Goal: Information Seeking & Learning: Check status

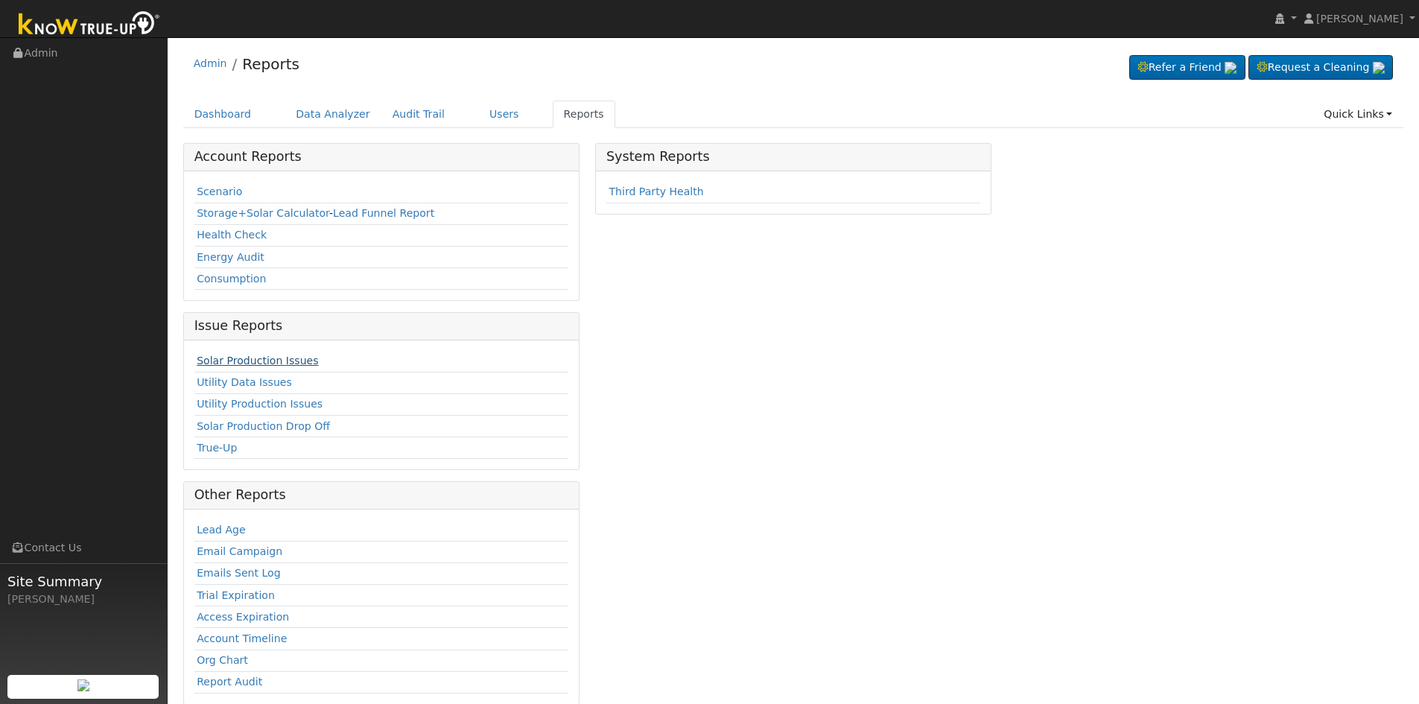
click at [258, 355] on link "Solar Production Issues" at bounding box center [257, 361] width 121 height 12
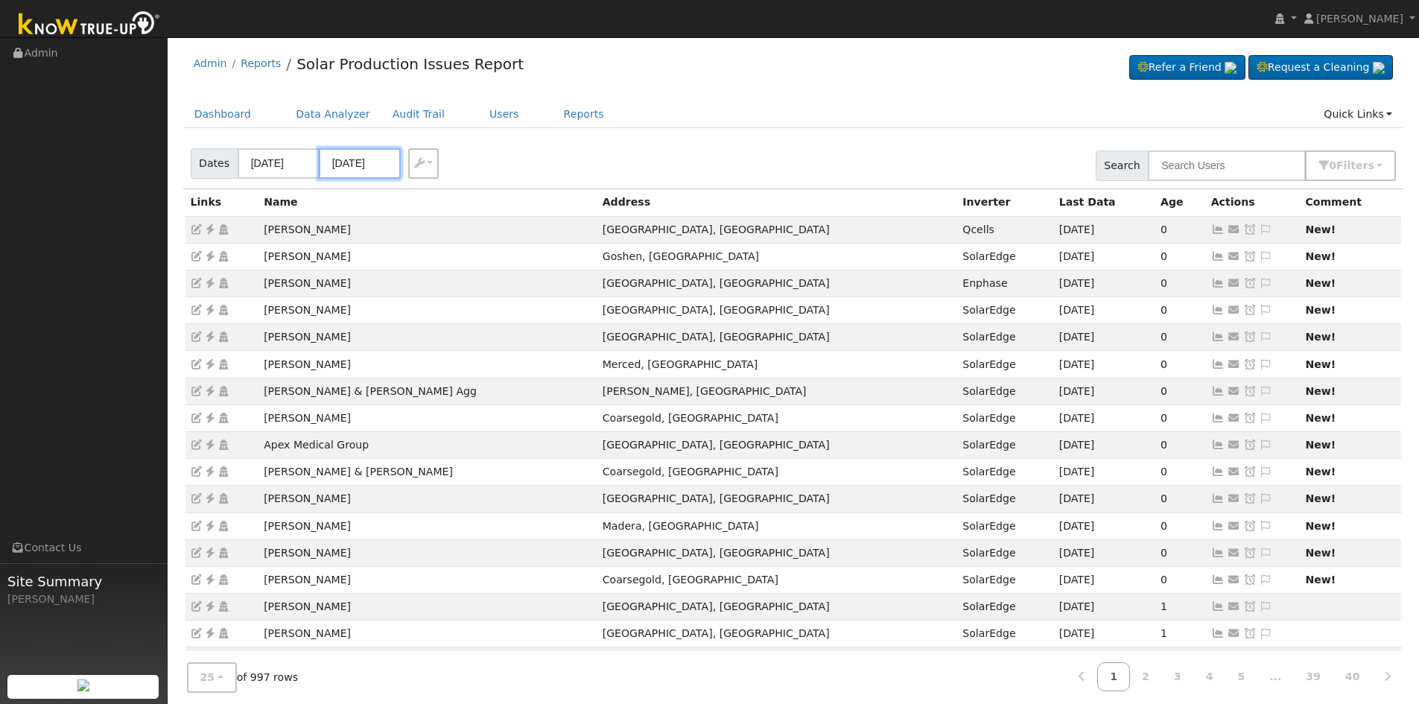
click at [348, 165] on input "08/27/2025" at bounding box center [360, 163] width 82 height 31
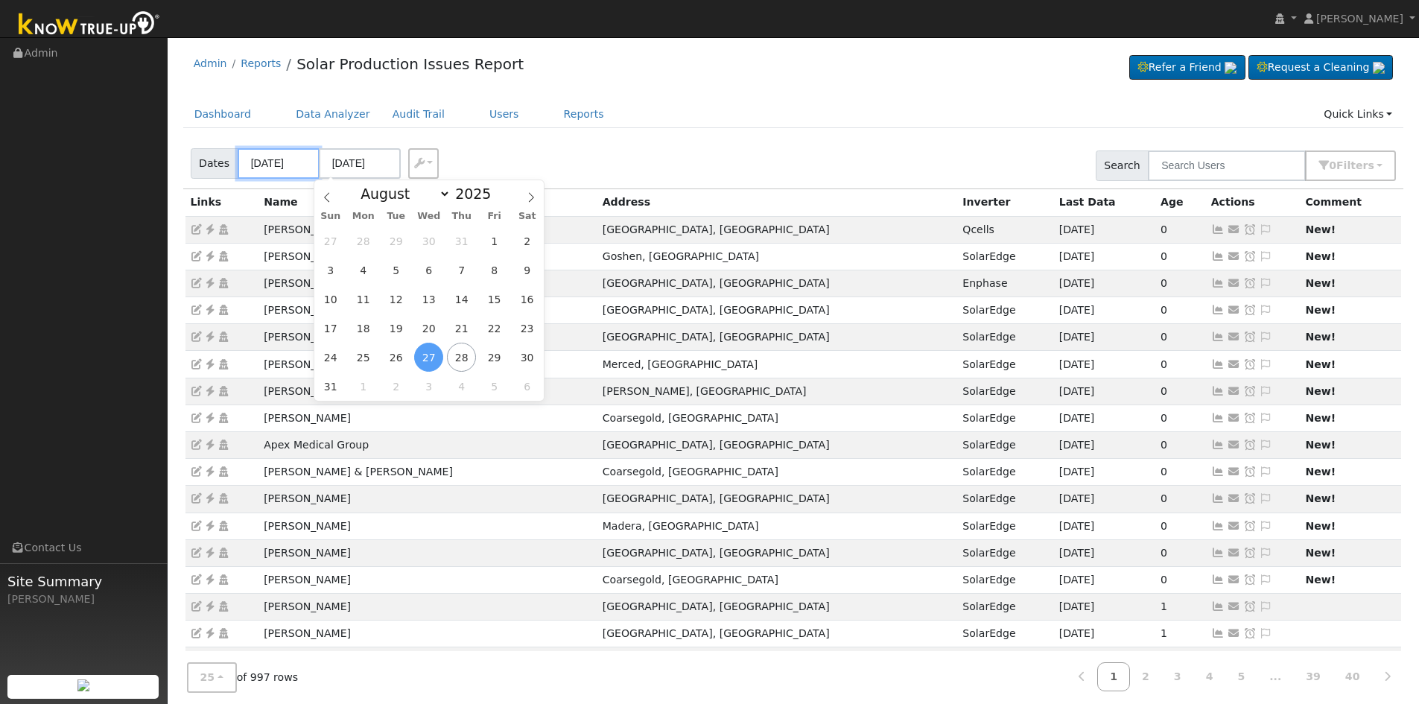
click at [256, 157] on input "08/24/2025" at bounding box center [279, 163] width 82 height 31
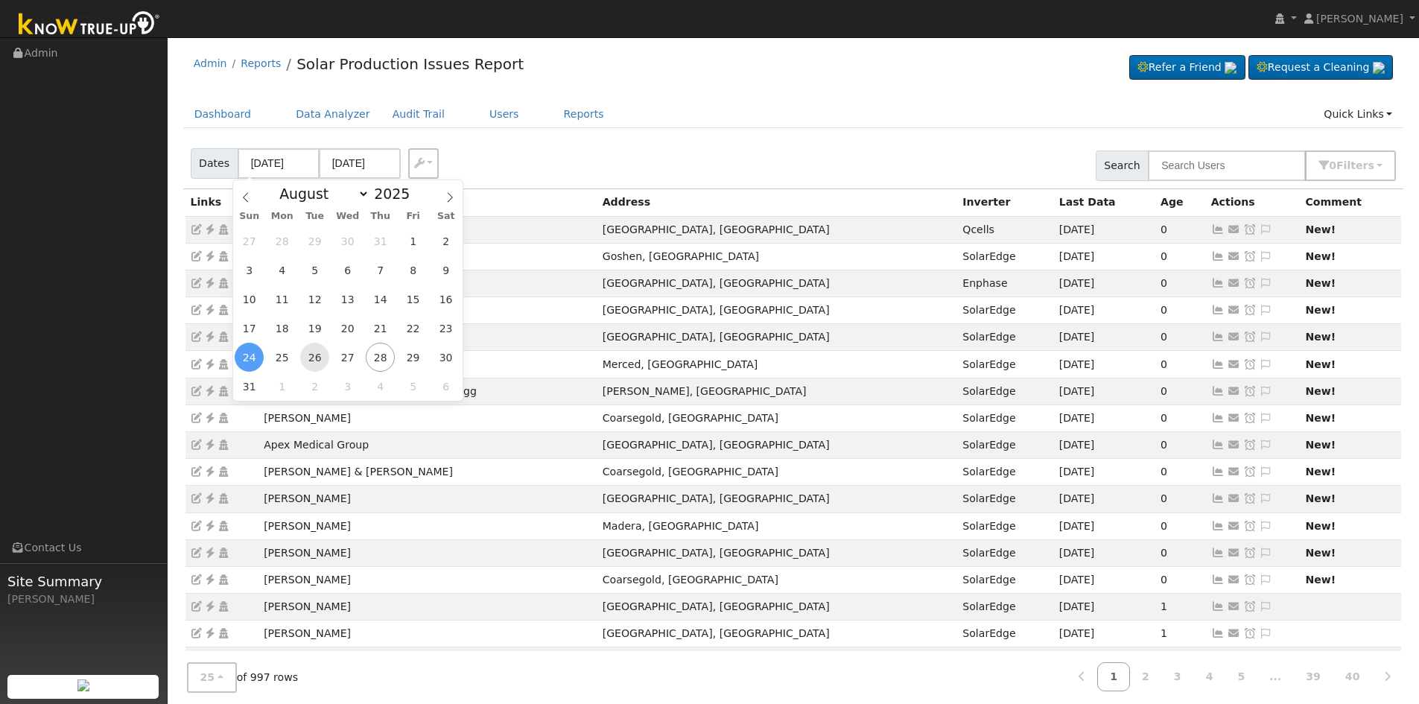
click at [316, 356] on span "26" at bounding box center [314, 357] width 29 height 29
type input "08/26/2025"
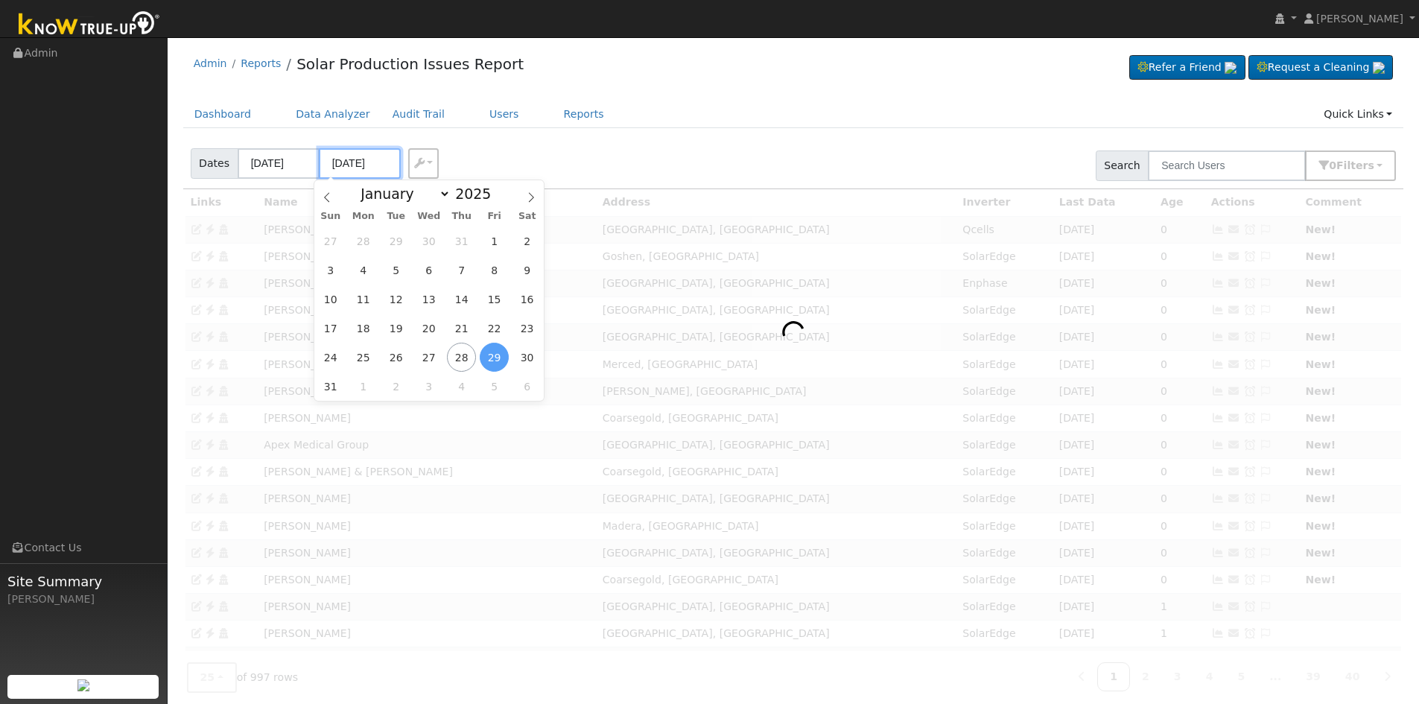
click at [338, 163] on input "08/29/2025" at bounding box center [360, 163] width 82 height 31
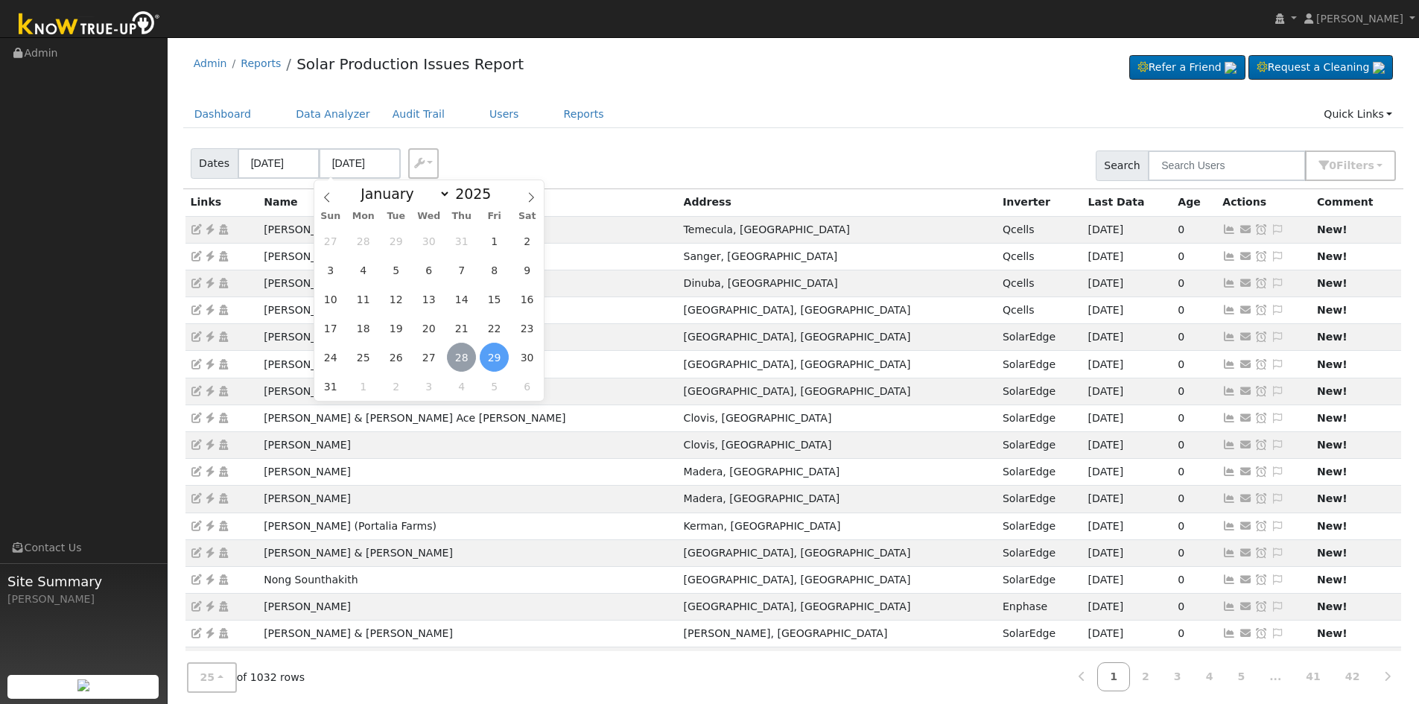
click at [458, 360] on span "28" at bounding box center [461, 357] width 29 height 29
type input "08/28/2025"
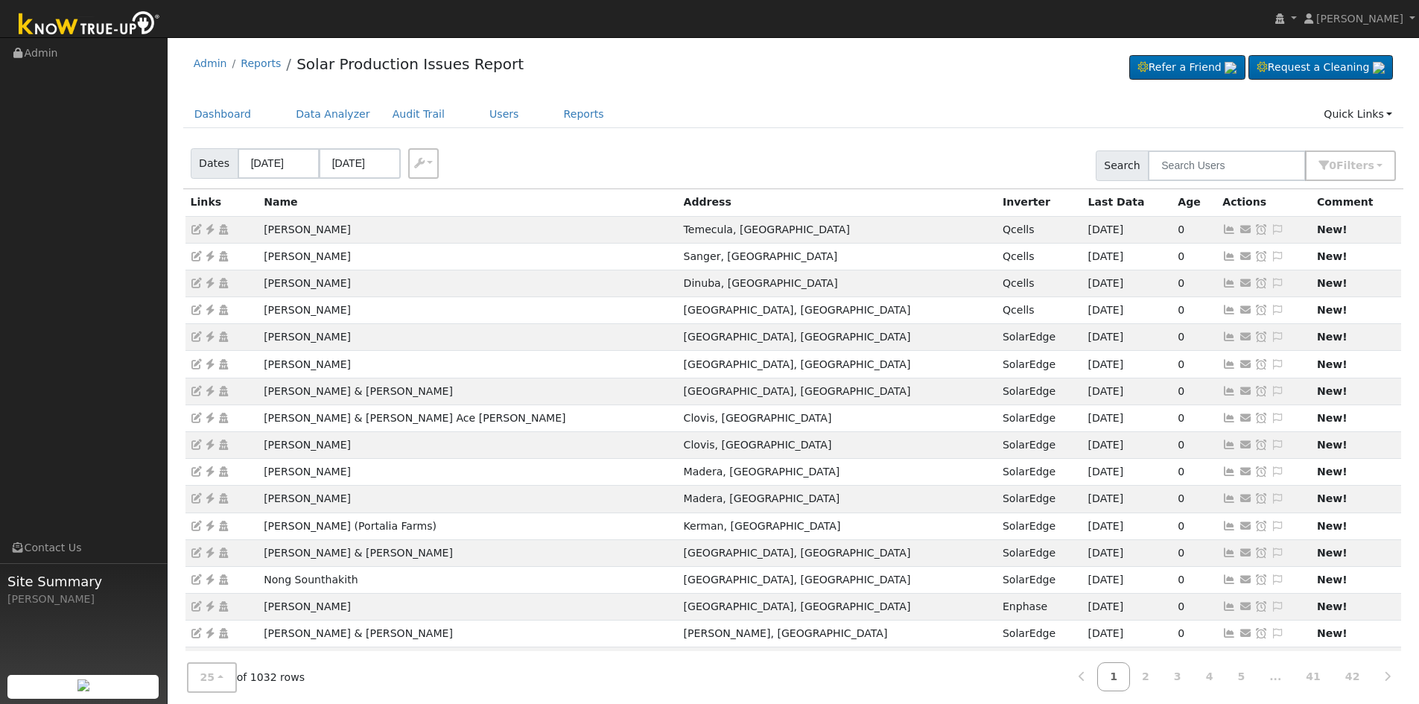
click at [541, 156] on div "Dates 08/26/2025 08/28/2025 Export CSV Search 0 Filter s Include Leads Include …" at bounding box center [793, 163] width 1226 height 51
click at [1367, 166] on span "Filter s" at bounding box center [1355, 165] width 38 height 12
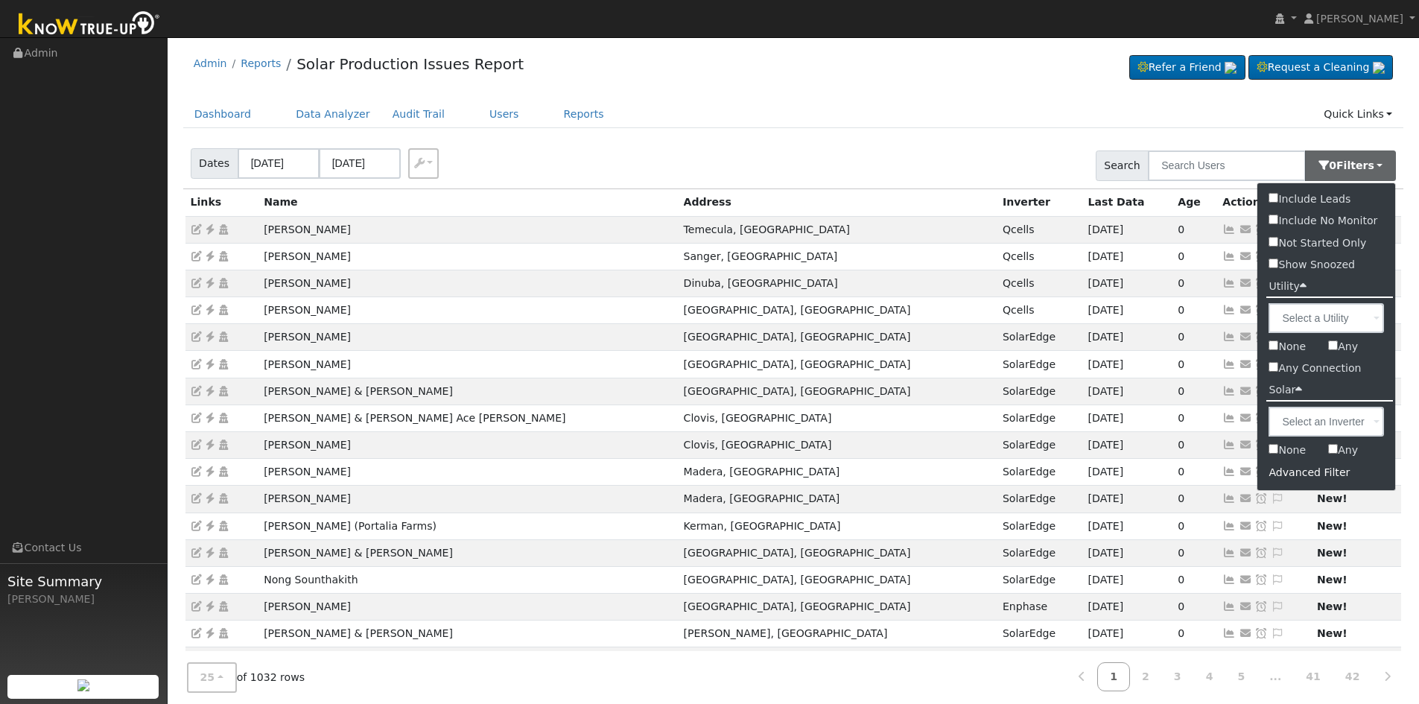
click at [1305, 476] on div "Advanced Filter" at bounding box center [1326, 472] width 138 height 23
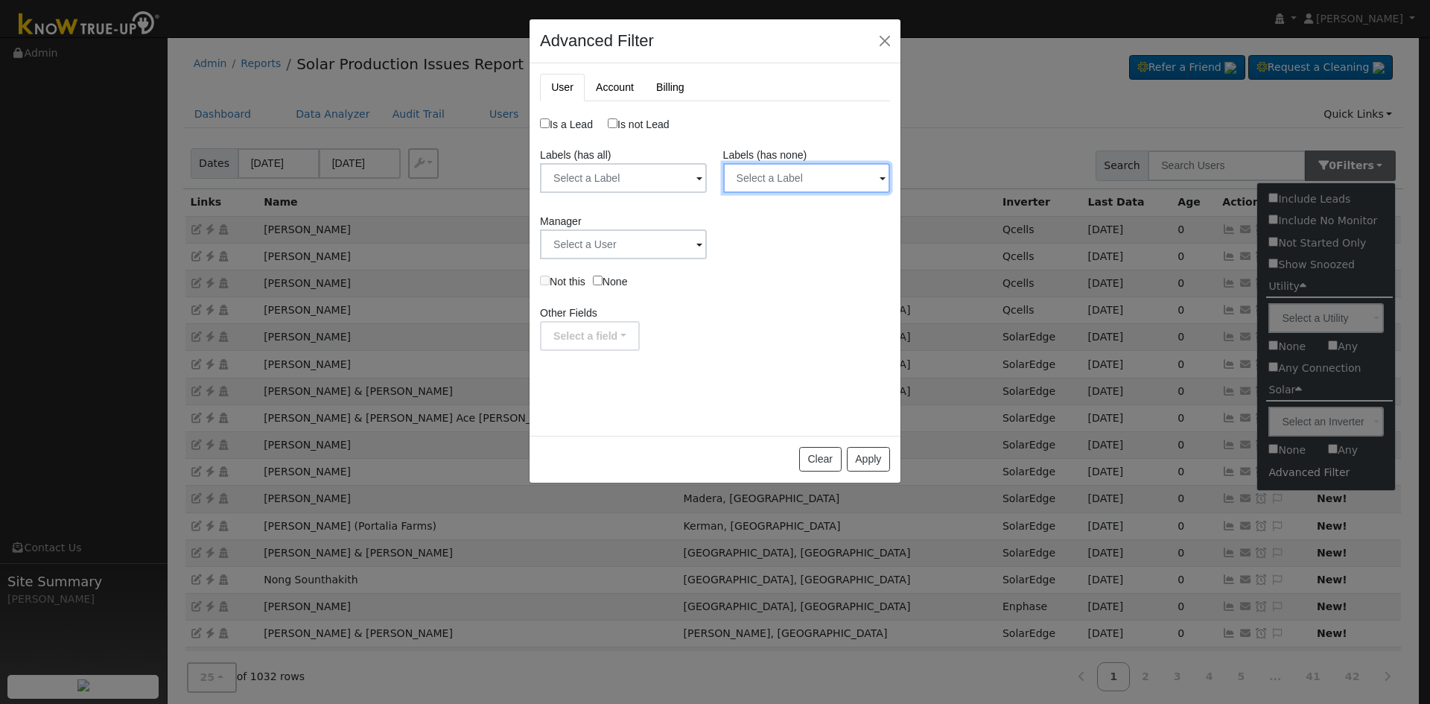
click at [707, 183] on input "text" at bounding box center [623, 178] width 167 height 30
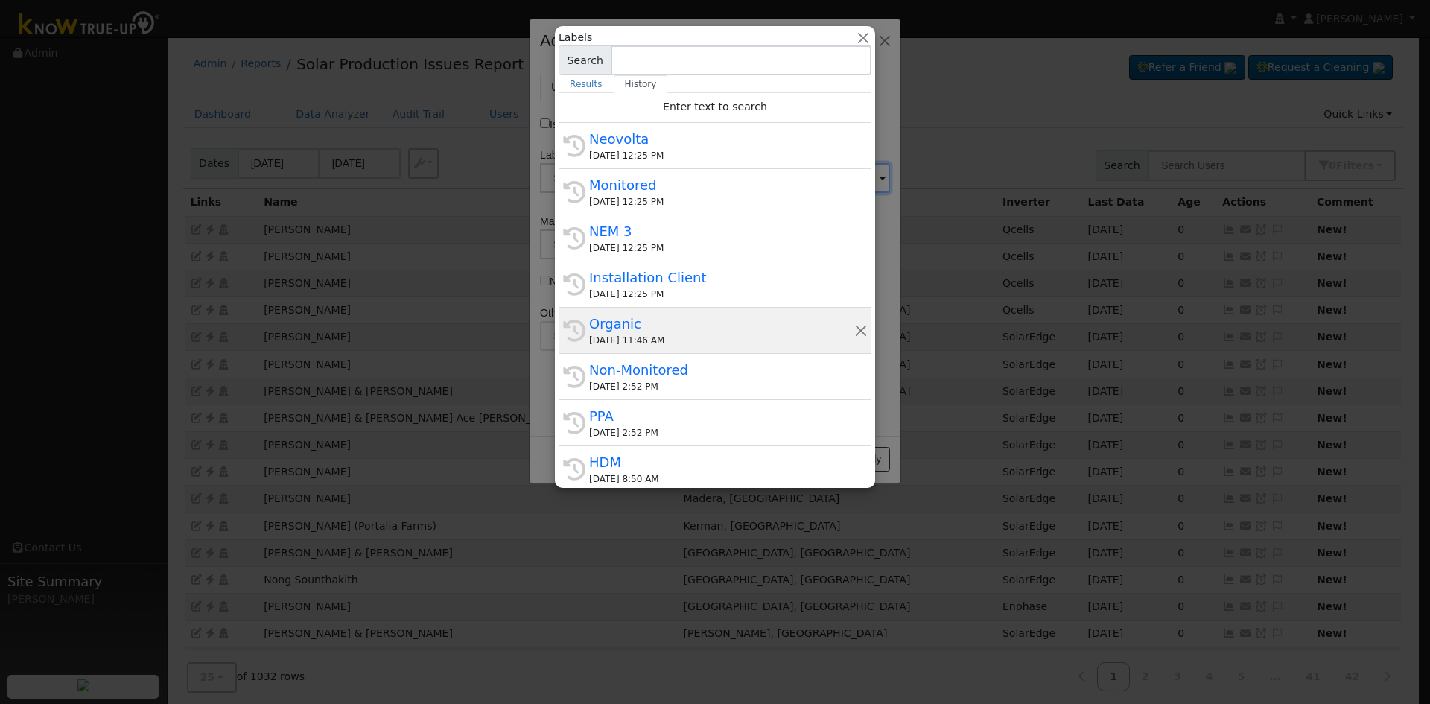
click at [693, 328] on div "Organic" at bounding box center [721, 324] width 265 height 20
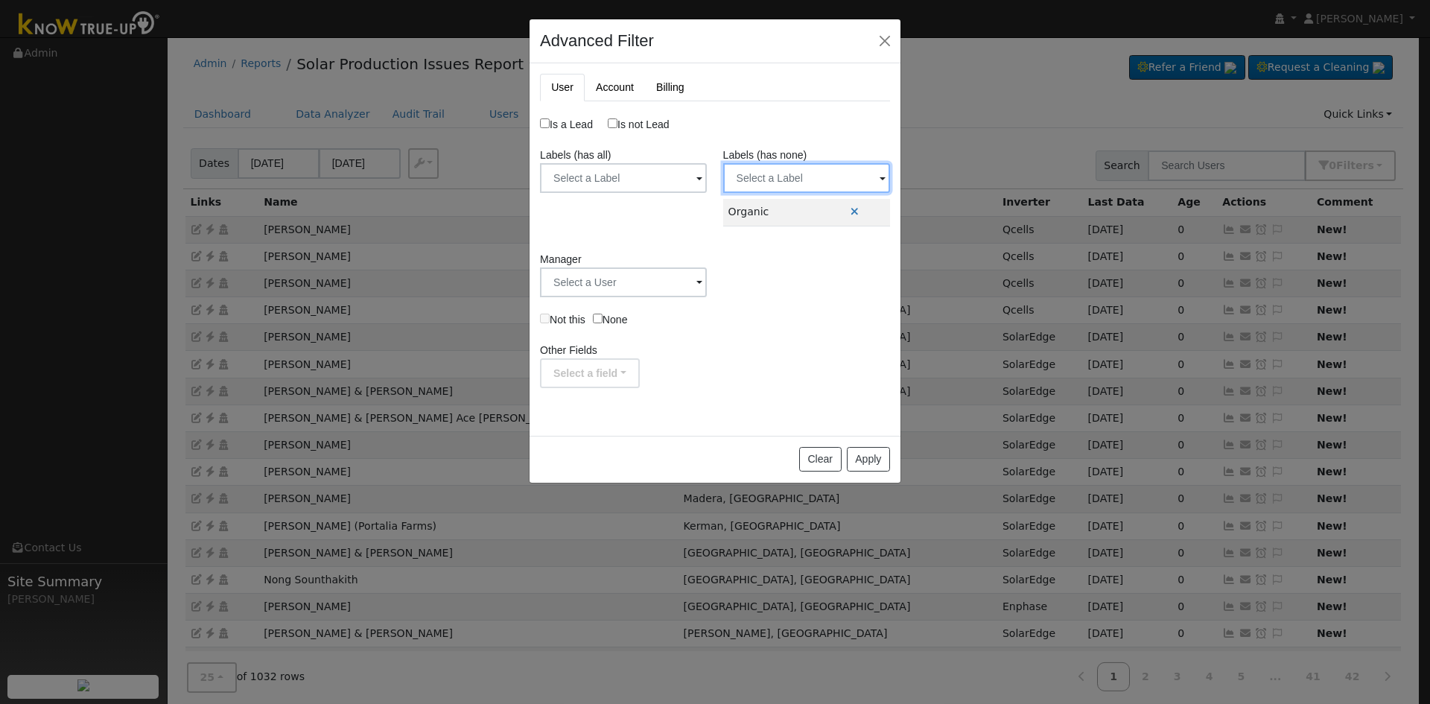
click at [707, 176] on input "text" at bounding box center [623, 178] width 167 height 30
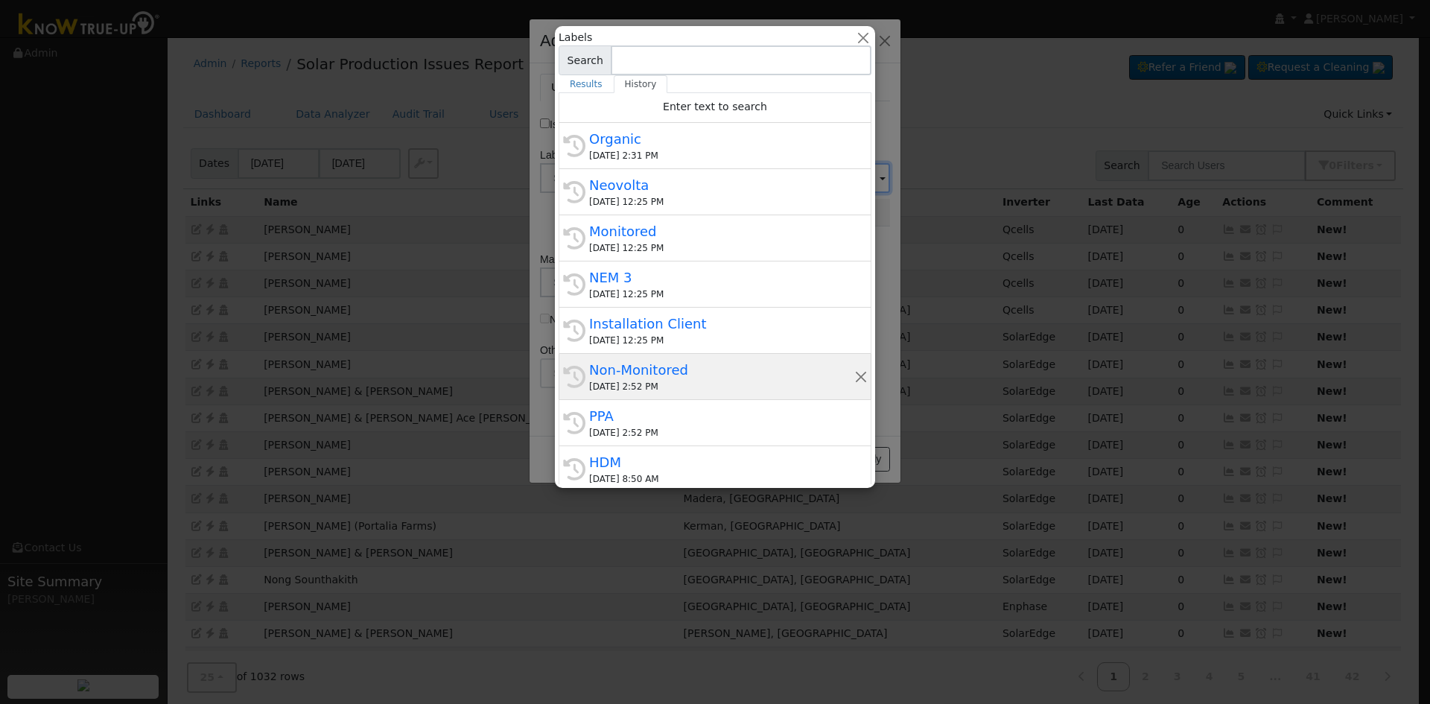
drag, startPoint x: 686, startPoint y: 372, endPoint x: 816, endPoint y: 164, distance: 245.9
click at [684, 372] on div "Non-Monitored" at bounding box center [721, 370] width 265 height 20
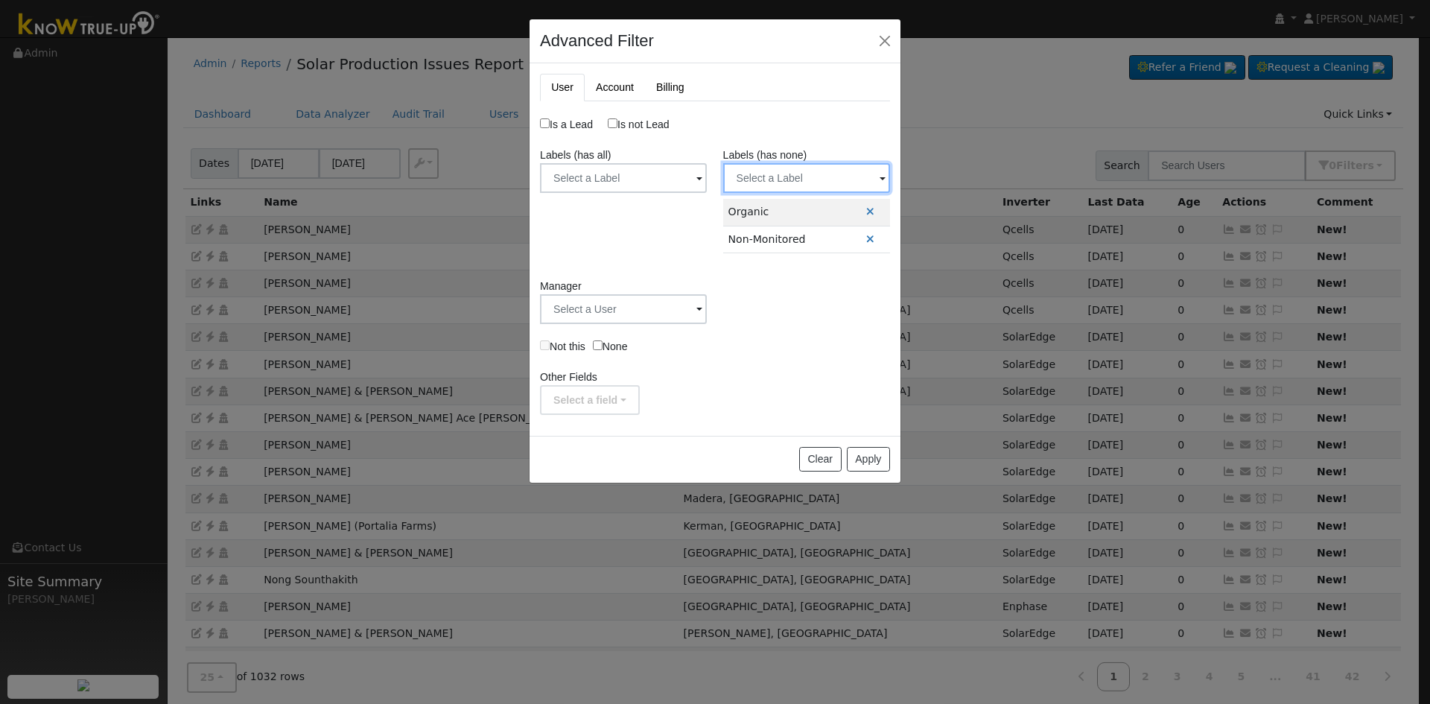
click at [707, 177] on input "text" at bounding box center [623, 178] width 167 height 30
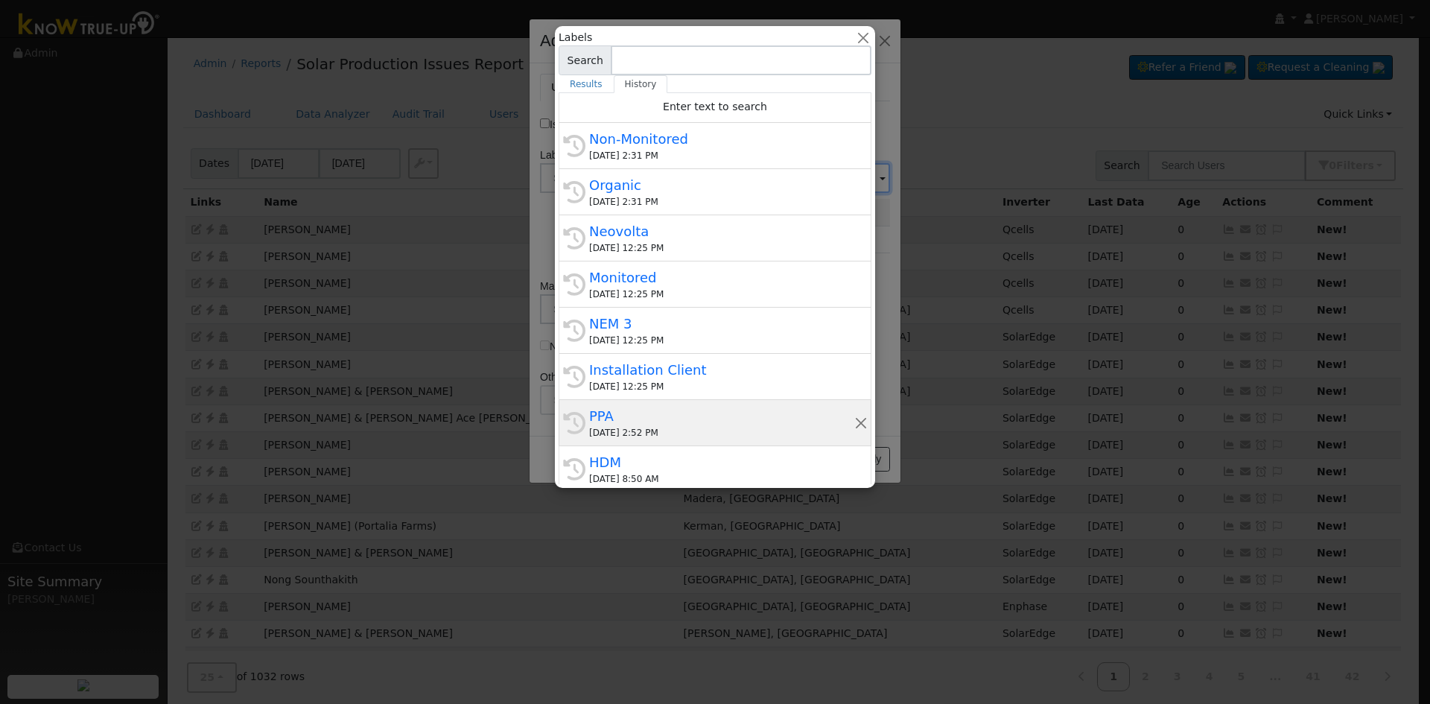
click at [665, 416] on div "PPA" at bounding box center [721, 416] width 265 height 20
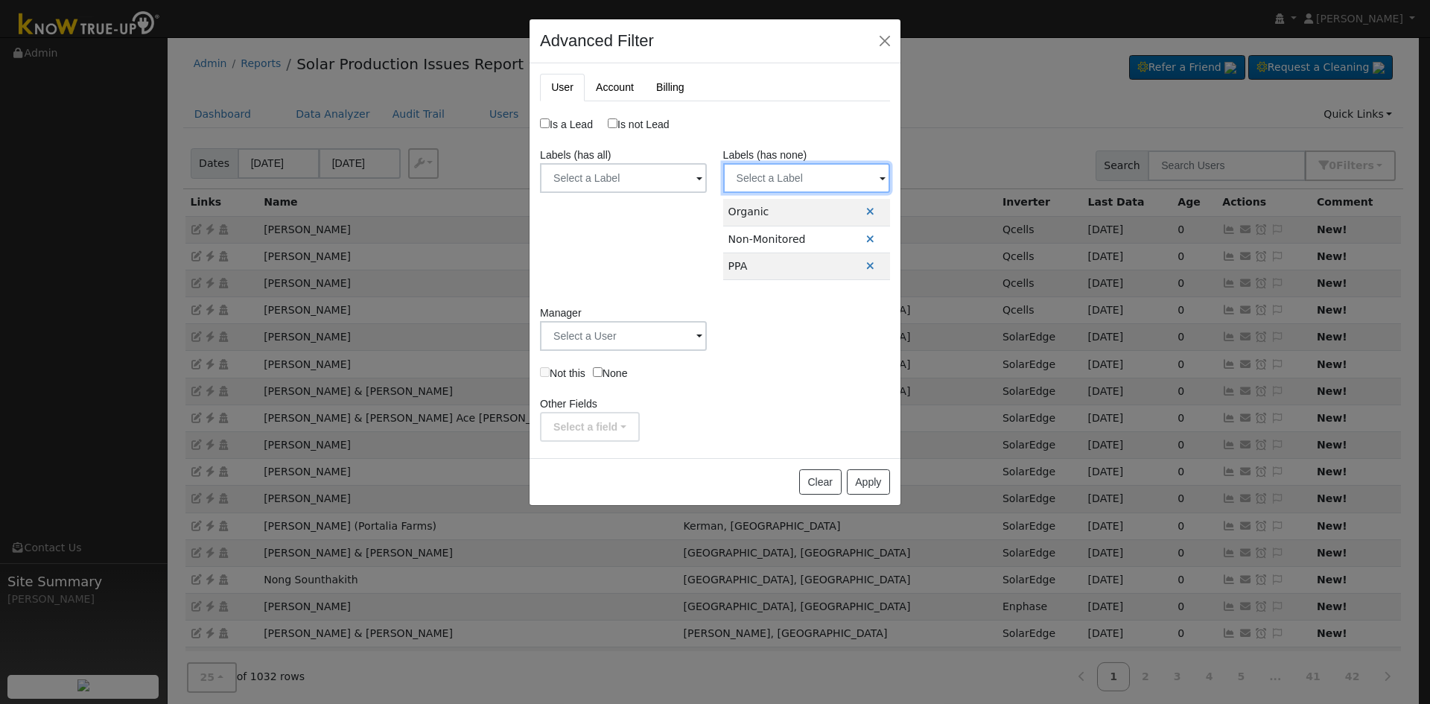
click at [707, 176] on input "text" at bounding box center [623, 178] width 167 height 30
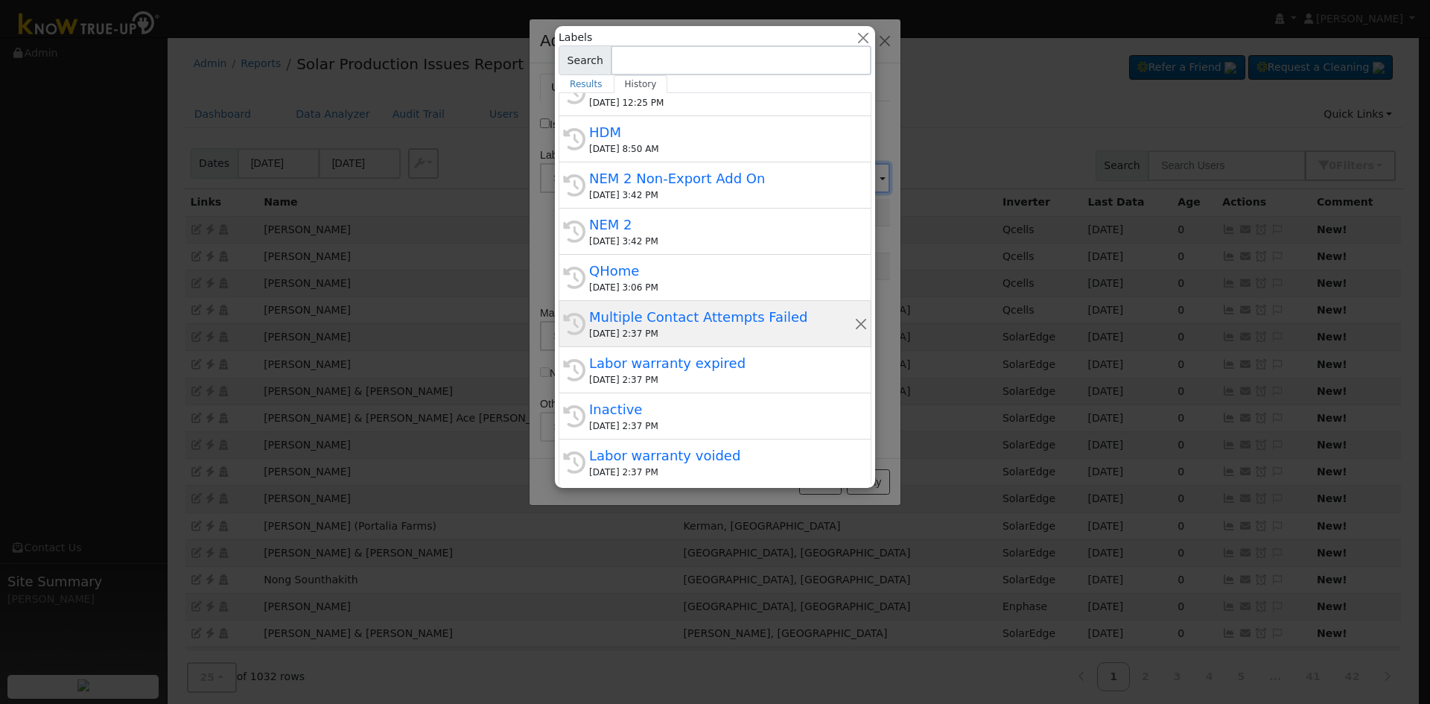
scroll to position [331, 0]
click at [663, 327] on div "08/22/2025 2:37 PM" at bounding box center [721, 331] width 265 height 13
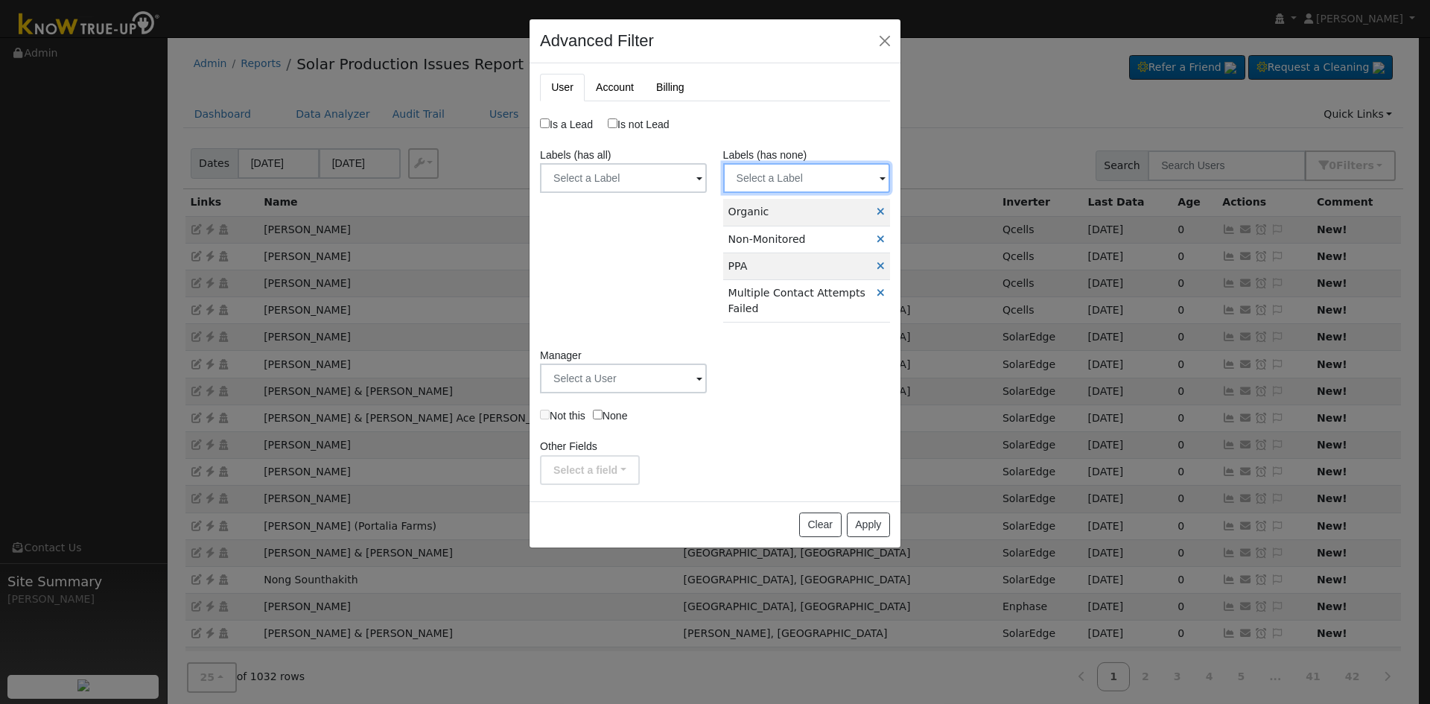
click at [707, 170] on input "text" at bounding box center [623, 178] width 167 height 30
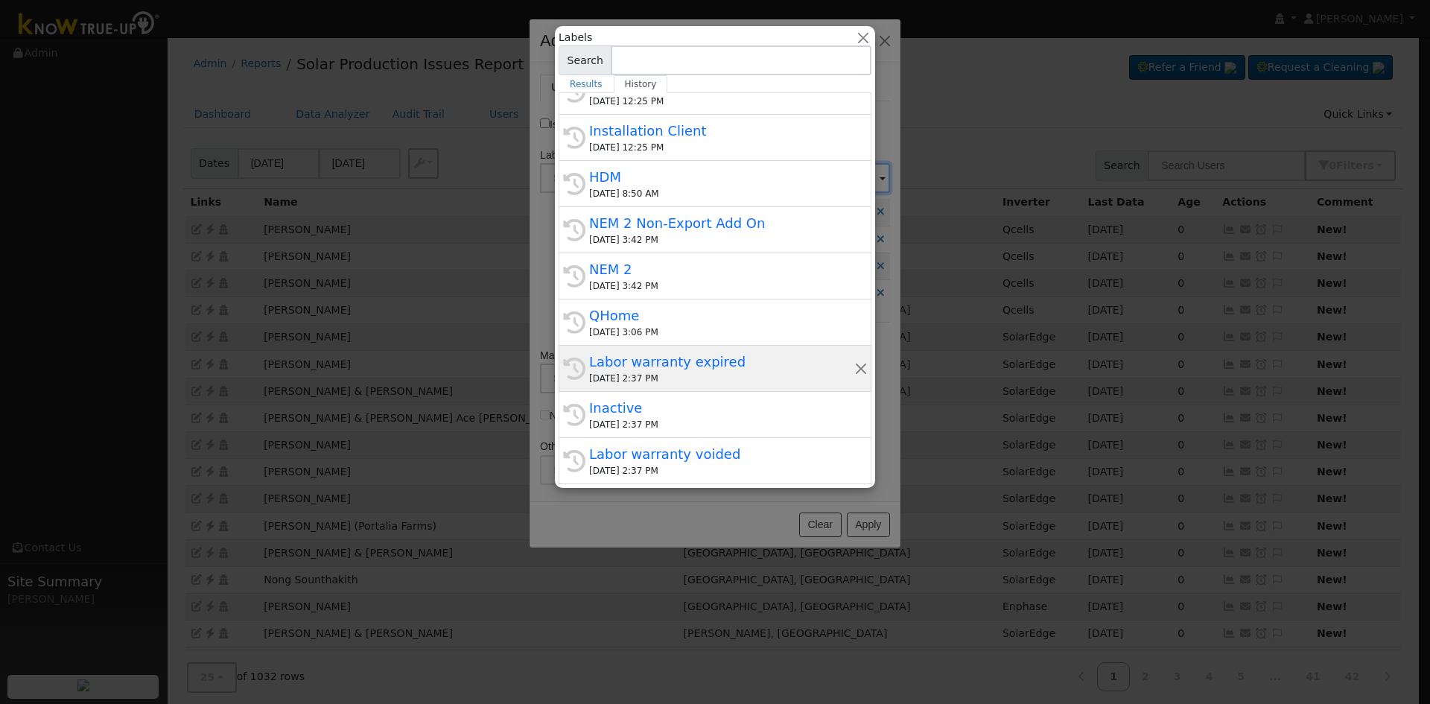
drag, startPoint x: 693, startPoint y: 372, endPoint x: 693, endPoint y: 348, distance: 23.8
click at [692, 372] on div "Labor warranty expired" at bounding box center [721, 362] width 265 height 20
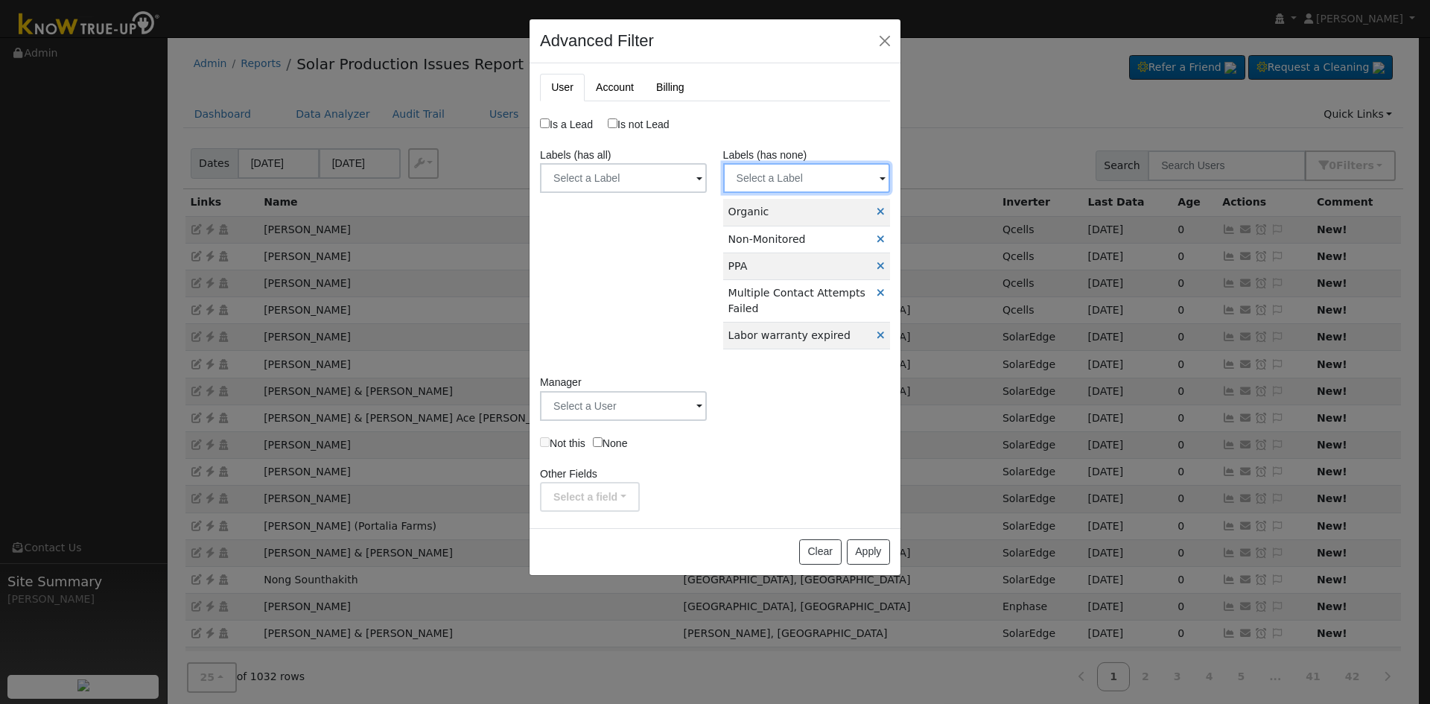
click at [707, 175] on input "text" at bounding box center [623, 178] width 167 height 30
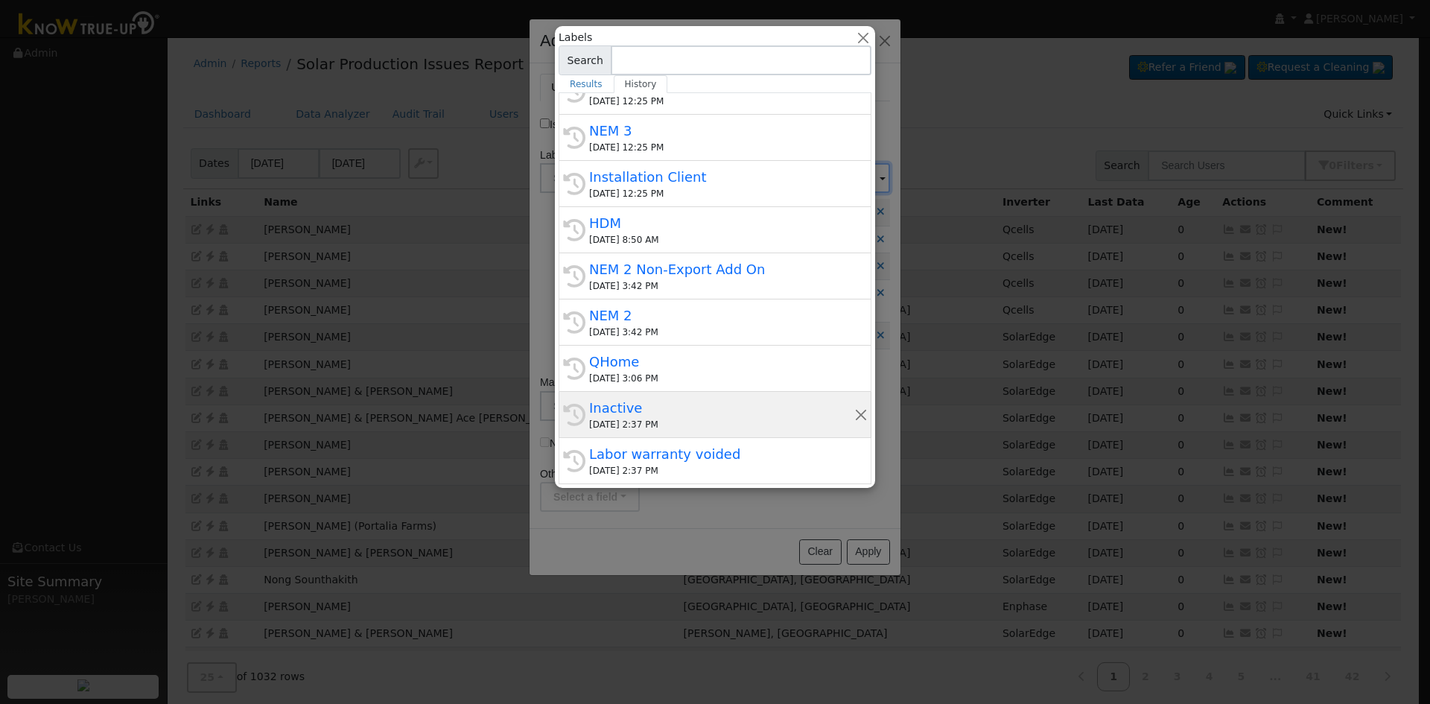
click at [663, 418] on div "08/22/2025 2:37 PM" at bounding box center [721, 424] width 265 height 13
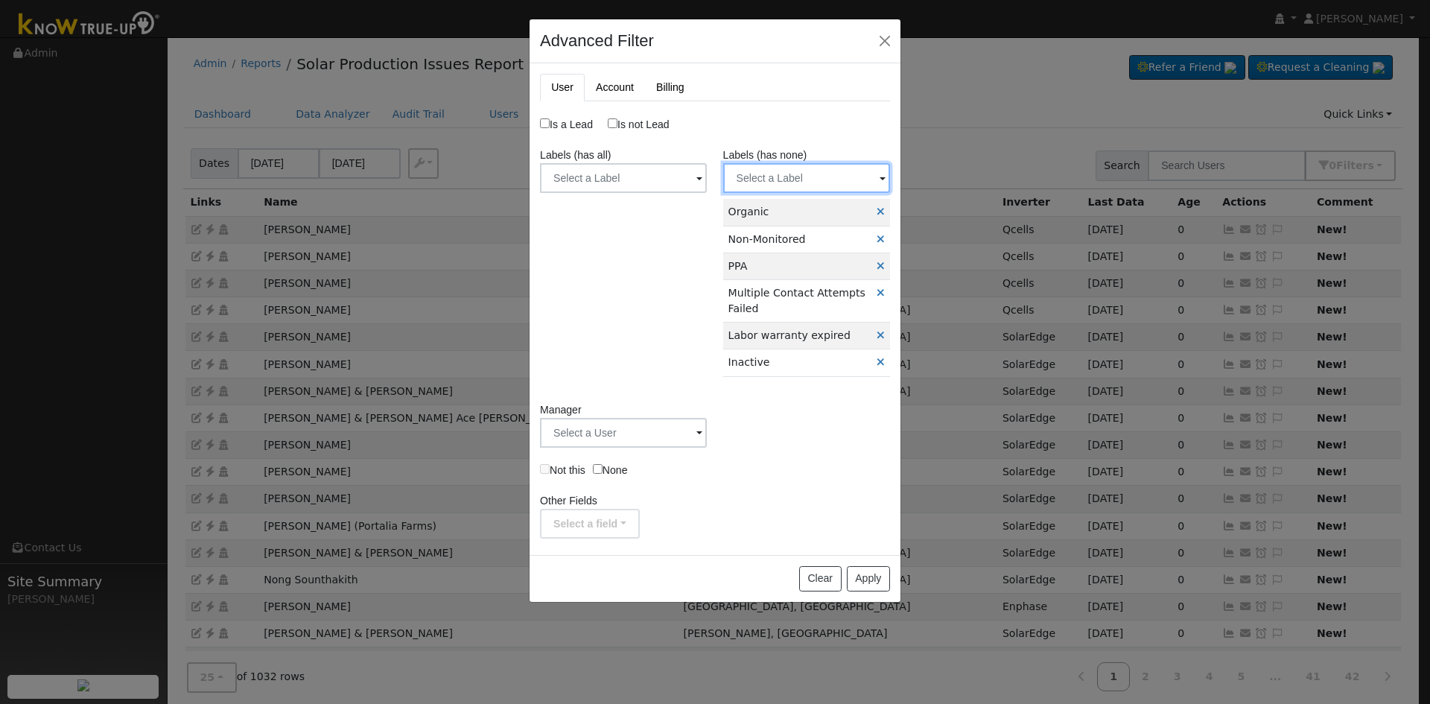
click at [707, 174] on input "text" at bounding box center [623, 178] width 167 height 30
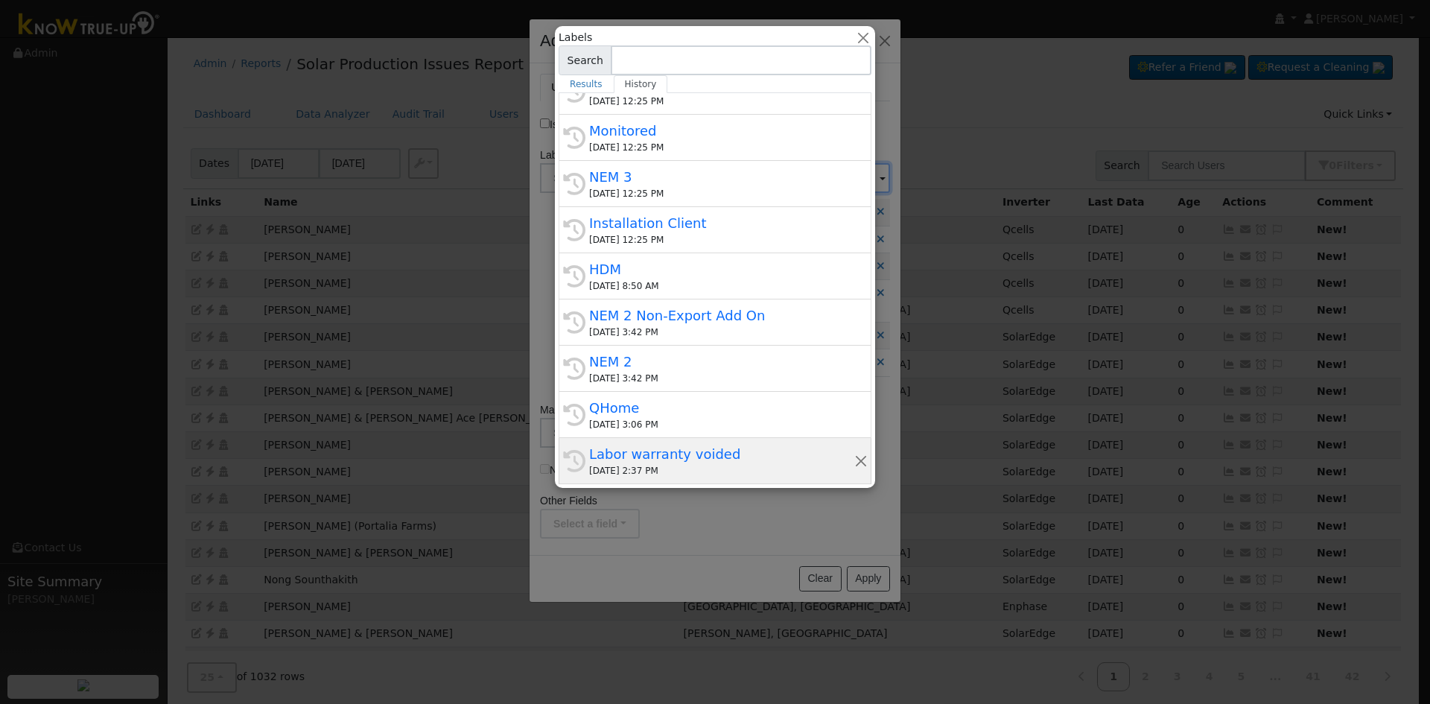
click at [708, 458] on div "Labor warranty voided" at bounding box center [721, 454] width 265 height 20
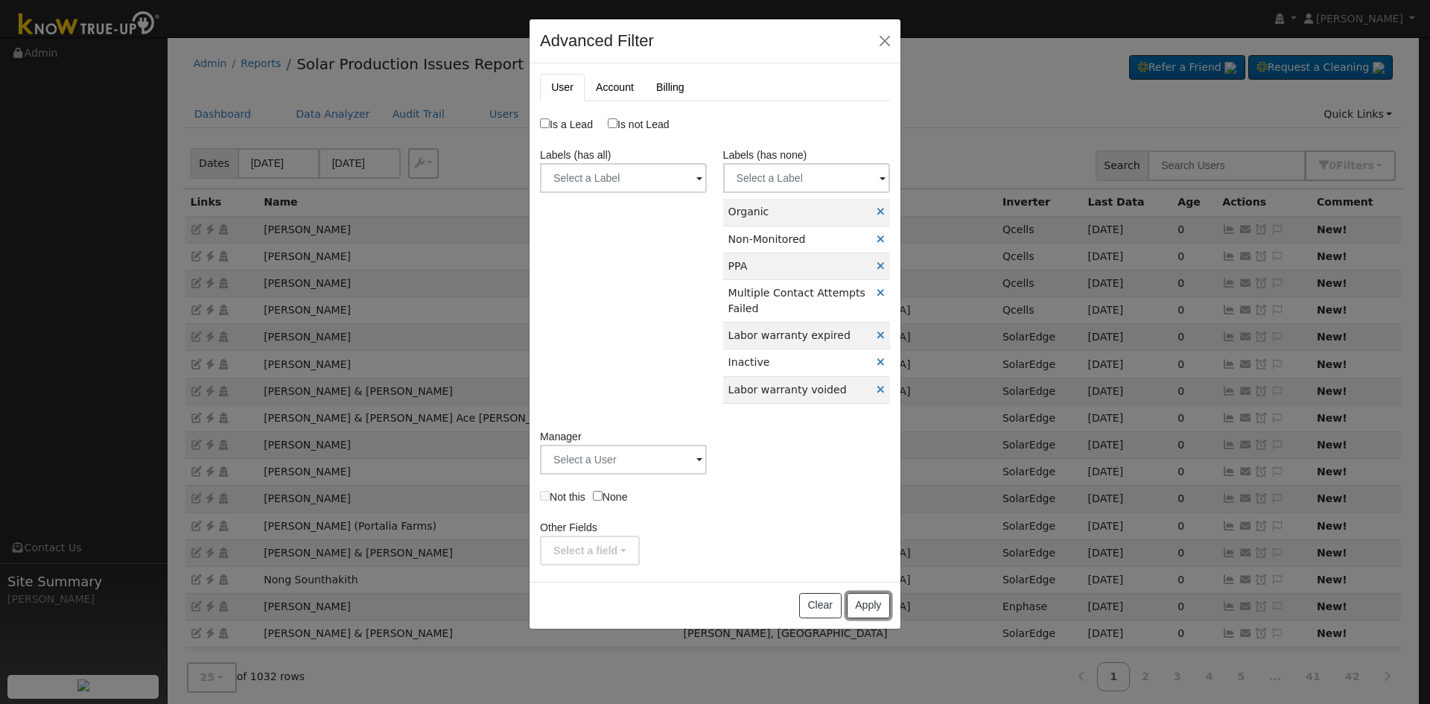
click at [866, 609] on button "Apply" at bounding box center [868, 605] width 43 height 25
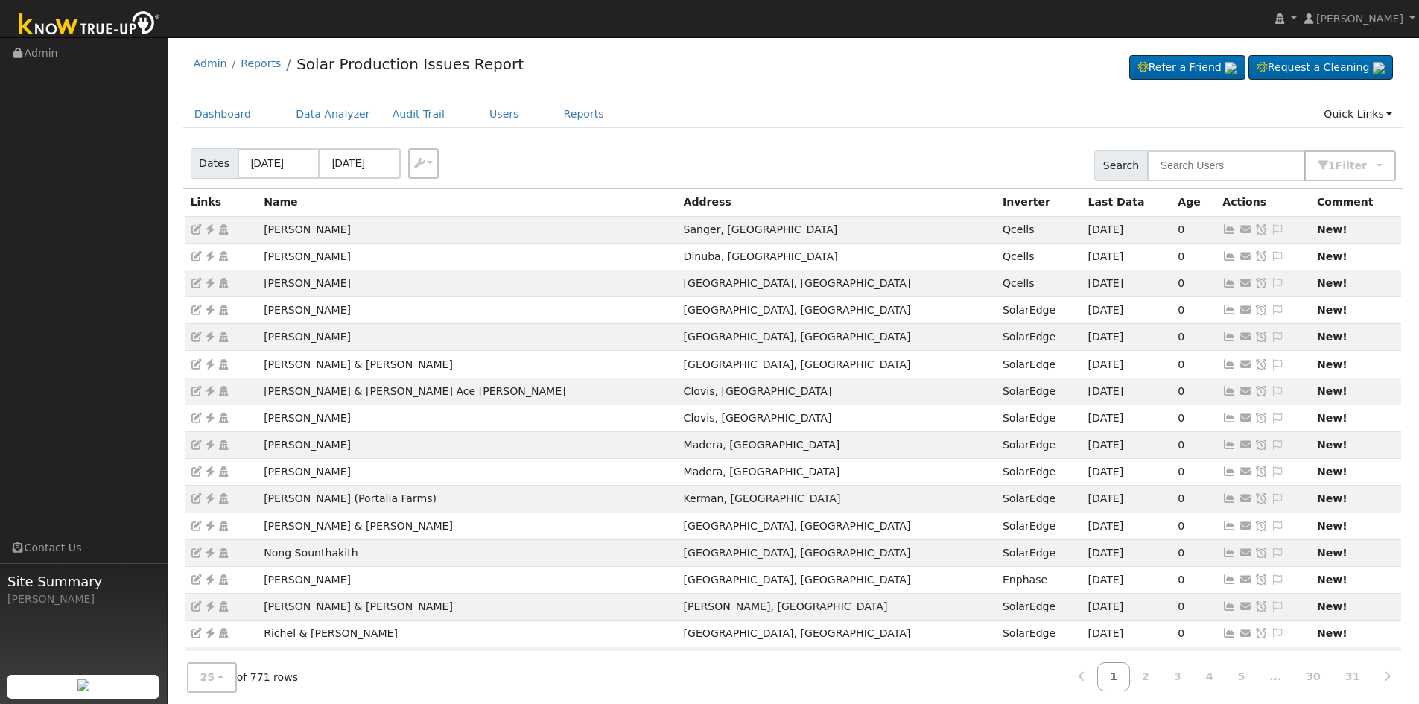
drag, startPoint x: 727, startPoint y: 581, endPoint x: 880, endPoint y: 126, distance: 480.0
click at [880, 126] on ul "Dashboard Data Analyzer Audit Trail Users Reports Quick Links Quick Add Quick C…" at bounding box center [793, 115] width 1221 height 28
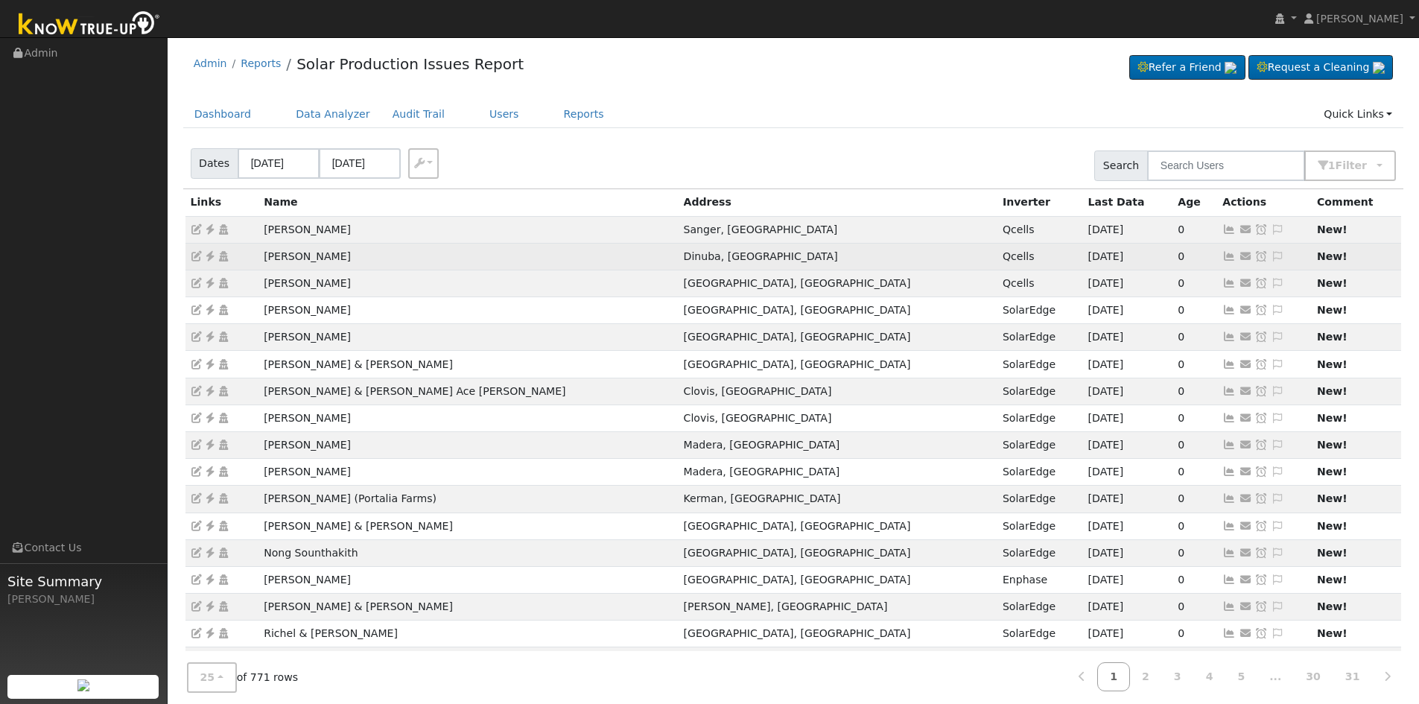
drag, startPoint x: 258, startPoint y: 258, endPoint x: 382, endPoint y: 262, distance: 123.7
click at [382, 262] on td "Hermelinda Munoz" at bounding box center [467, 256] width 419 height 27
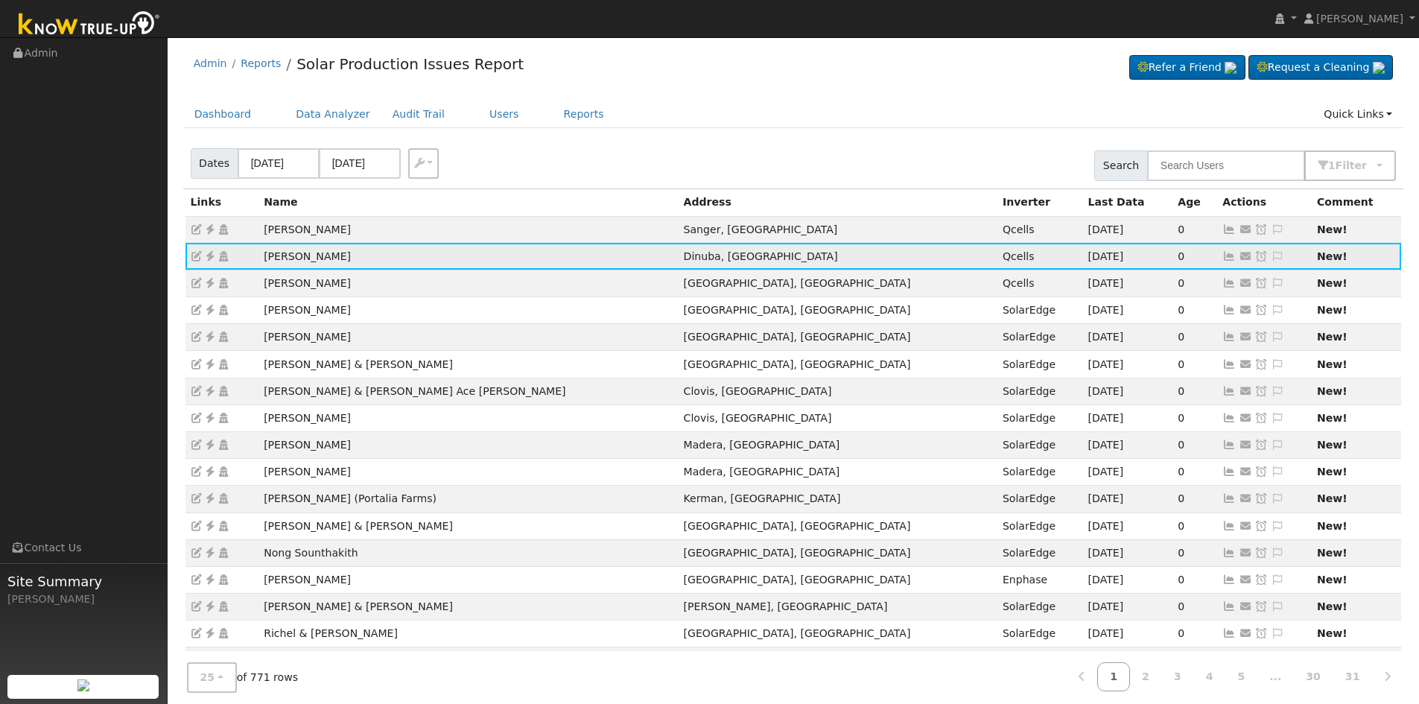
copy td "Hermelinda Munoz"
click at [205, 258] on icon at bounding box center [209, 256] width 13 height 10
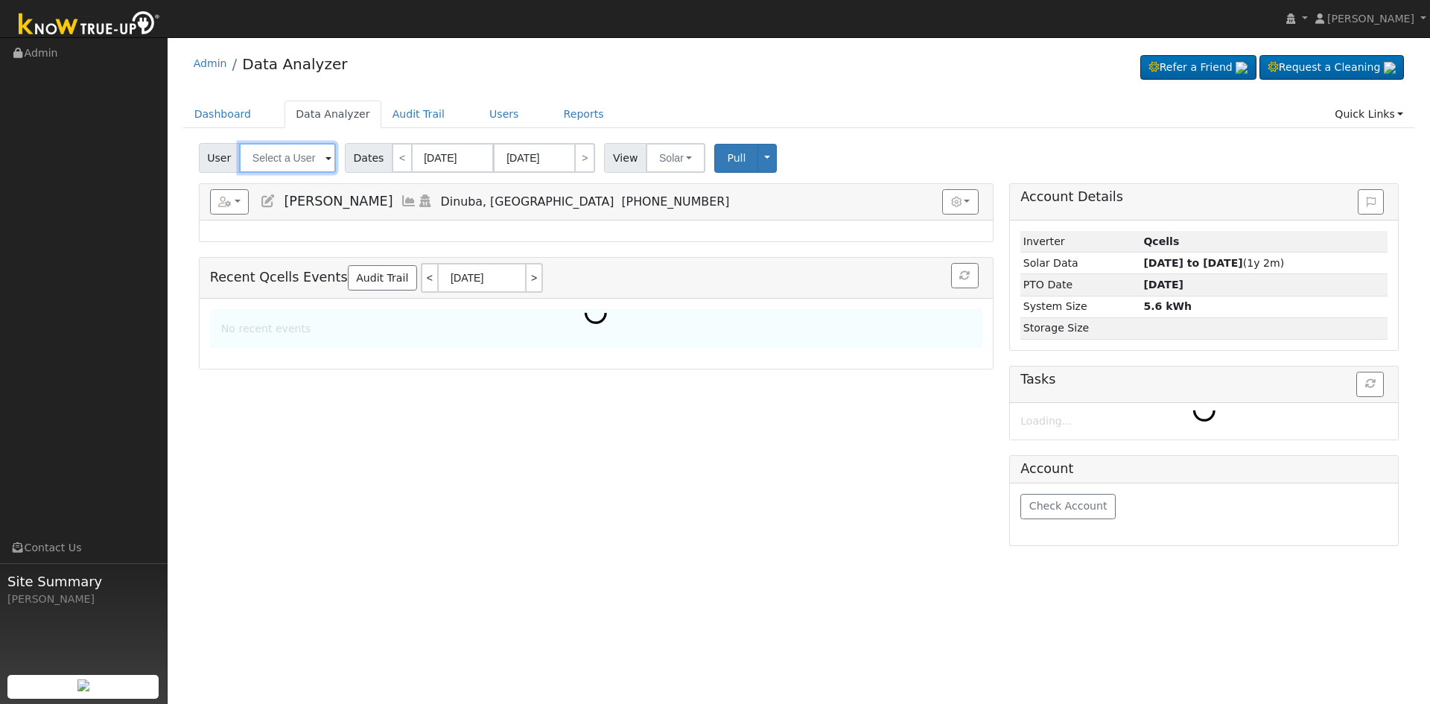
type input "Hermelinda Munoz"
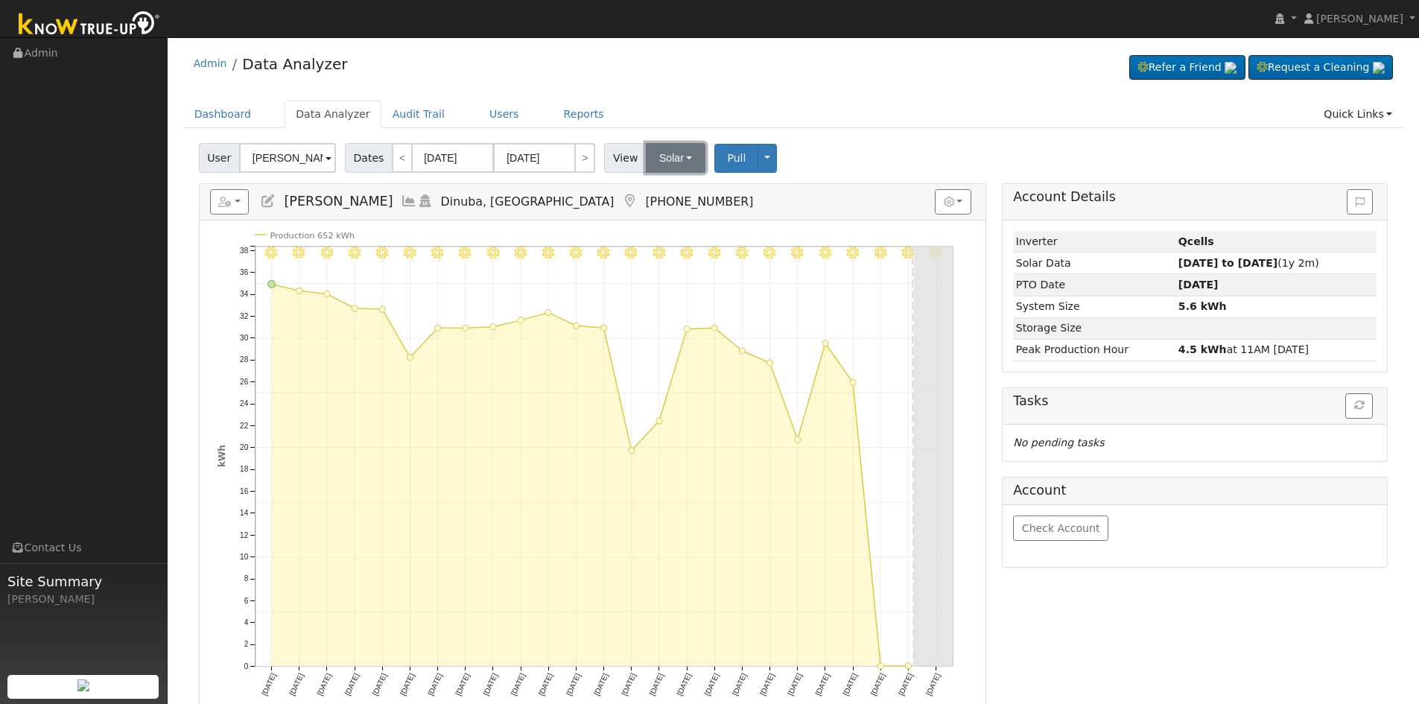
click at [687, 156] on button "Solar" at bounding box center [676, 158] width 60 height 30
click at [687, 198] on link "Utility" at bounding box center [696, 190] width 104 height 21
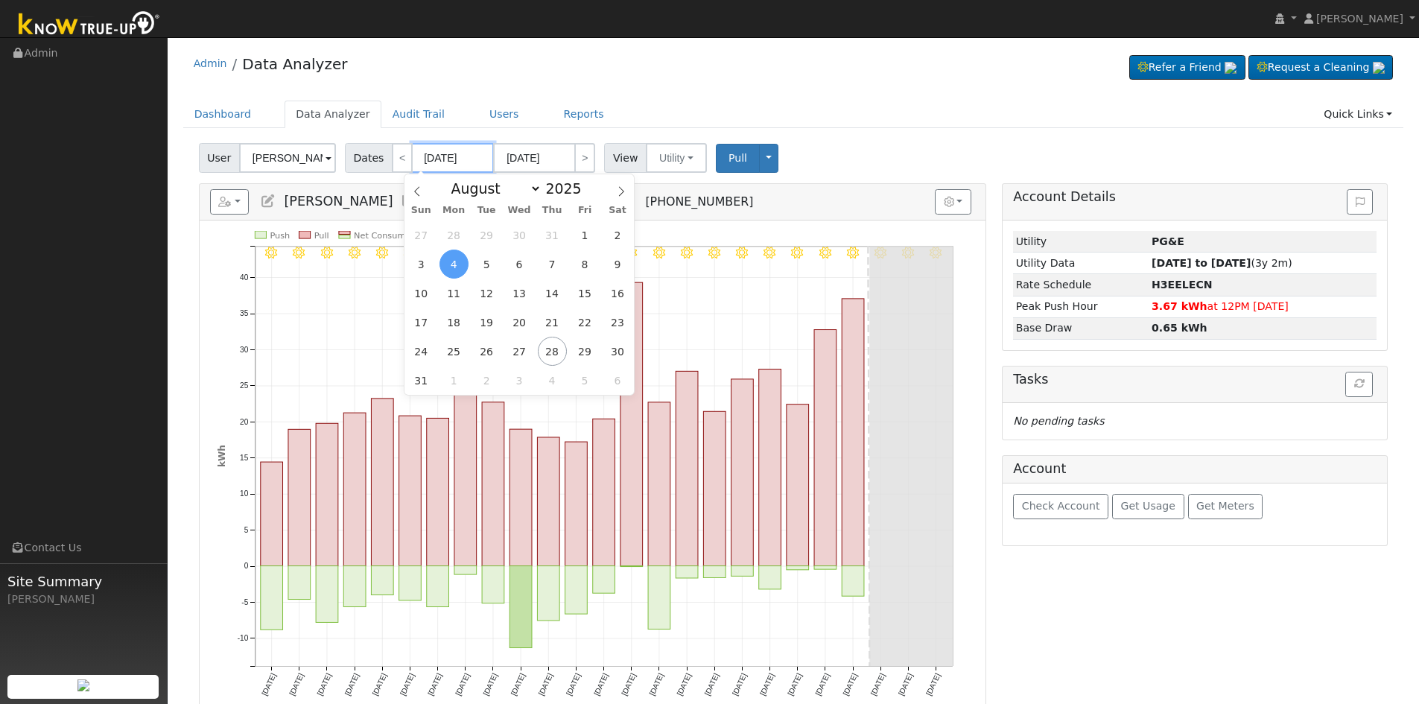
click at [438, 156] on input "08/04/2025" at bounding box center [453, 158] width 82 height 30
click at [491, 349] on span "26" at bounding box center [486, 351] width 29 height 29
type input "08/26/2025"
type input "09/19/2025"
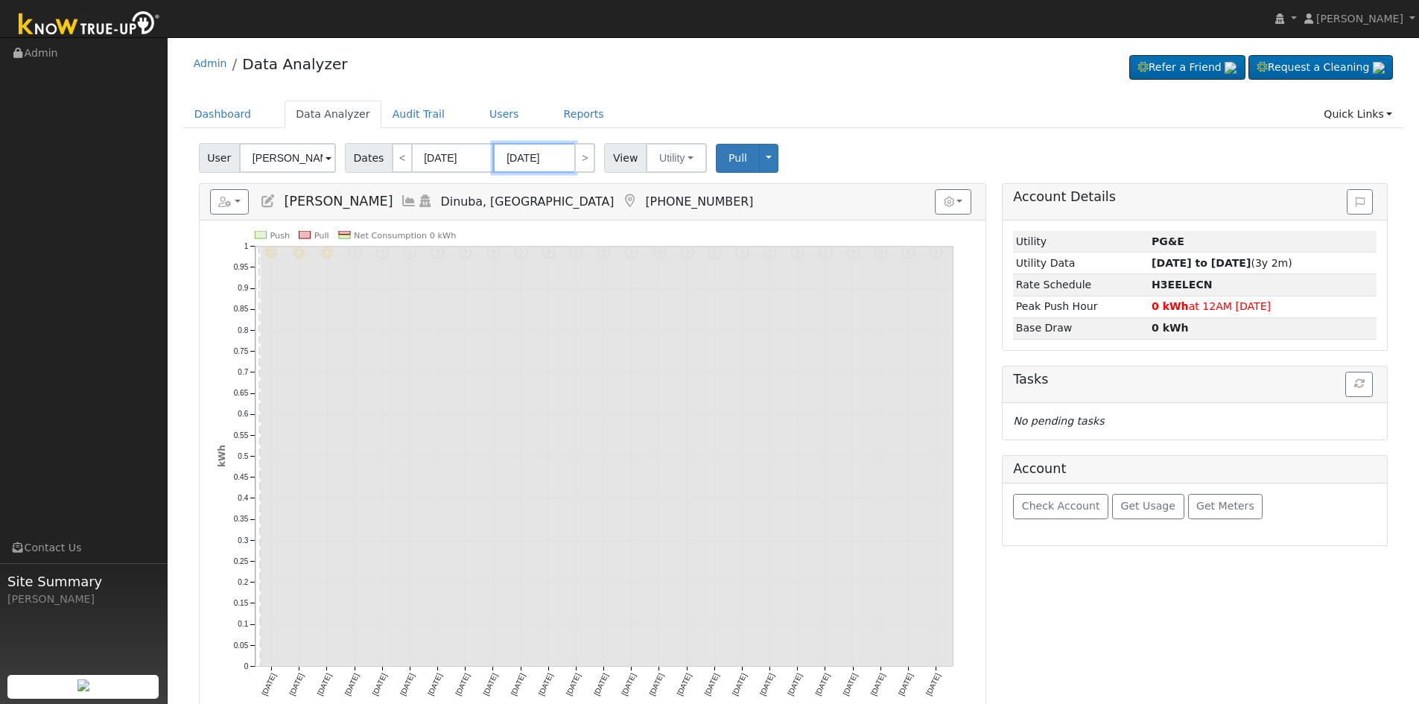
click at [516, 160] on input "09/19/2025" at bounding box center [534, 158] width 82 height 30
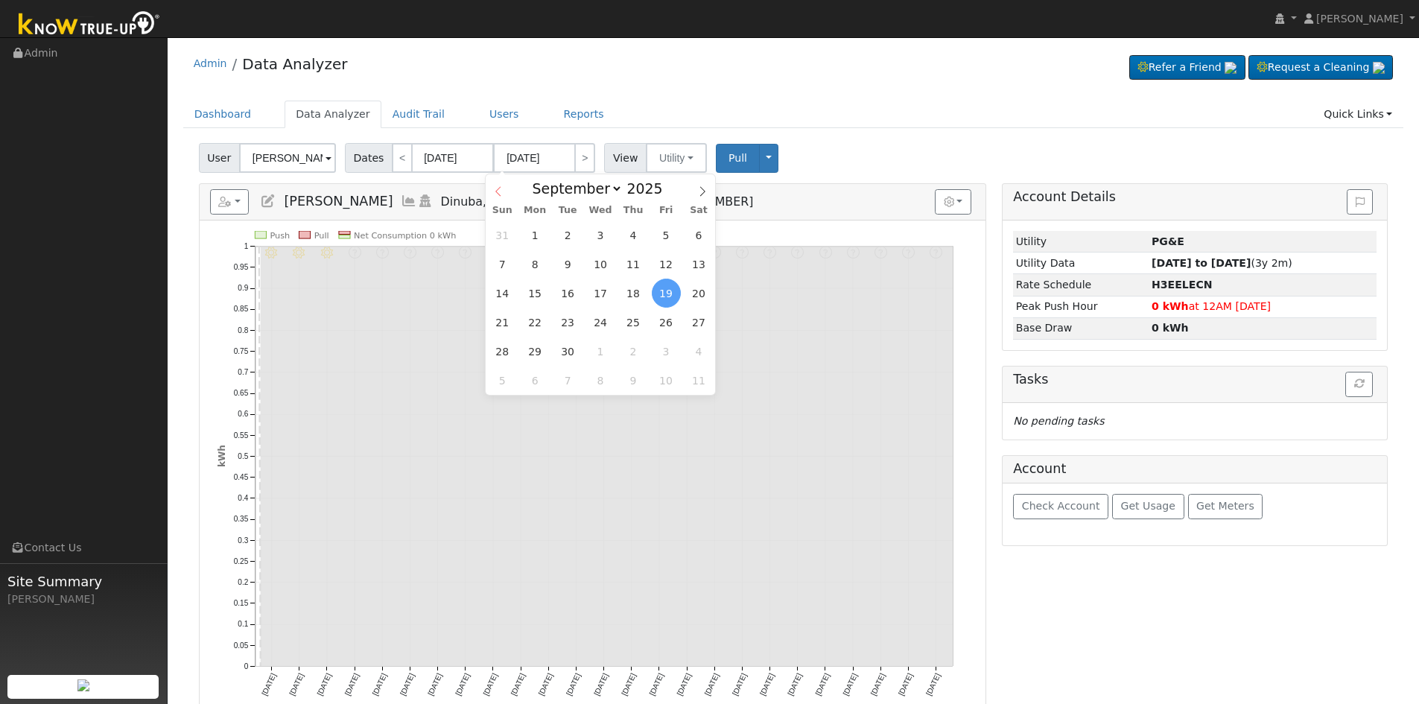
click at [499, 191] on icon at bounding box center [498, 191] width 10 height 10
select select "7"
click at [638, 352] on span "28" at bounding box center [633, 351] width 29 height 29
type input "08/28/2025"
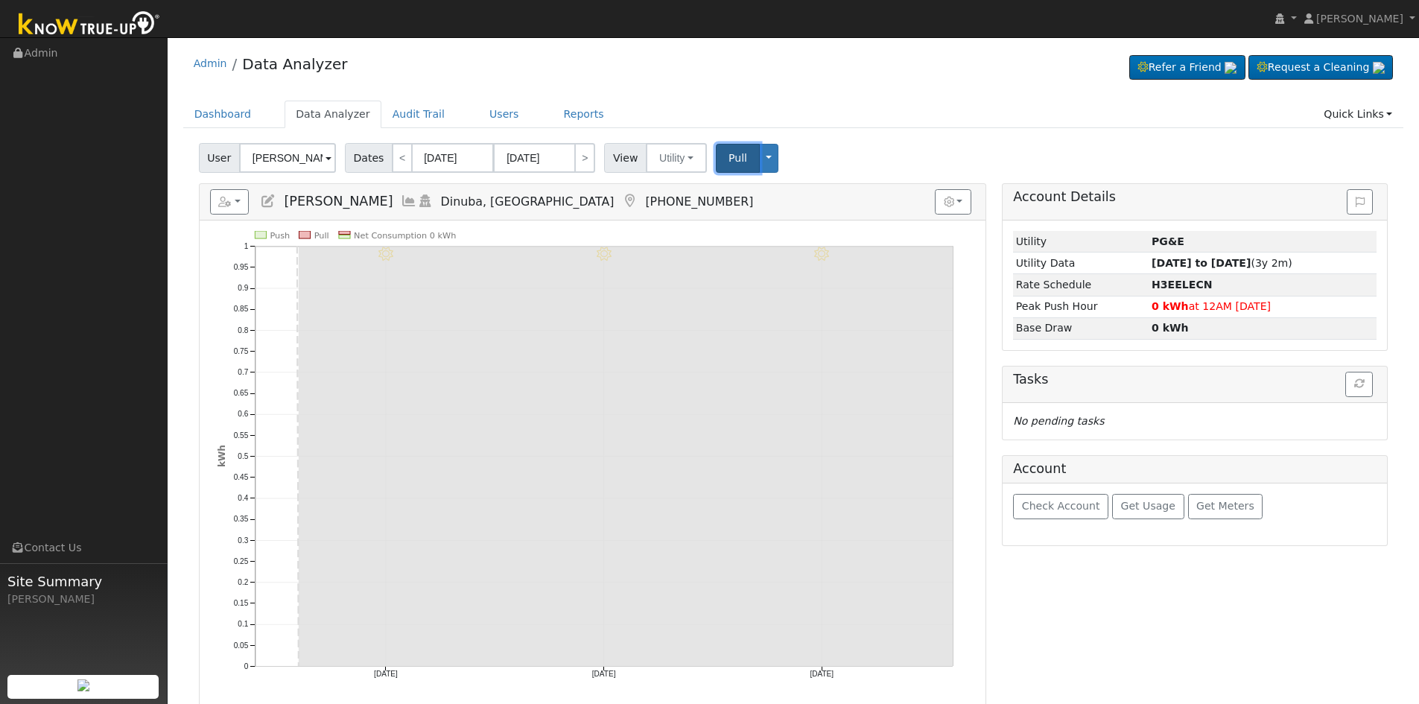
click at [728, 152] on span "Pull" at bounding box center [737, 158] width 19 height 12
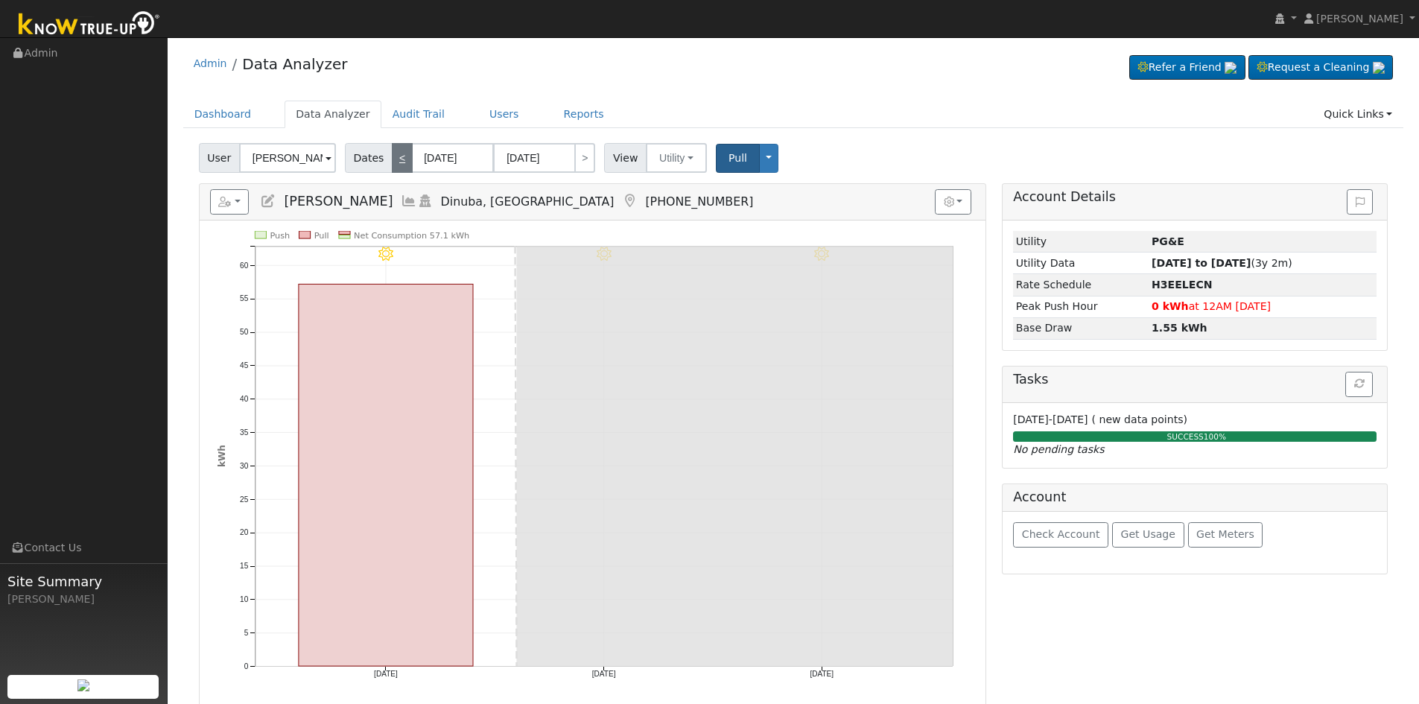
click at [395, 163] on link "<" at bounding box center [402, 158] width 21 height 30
type input "08/23/2025"
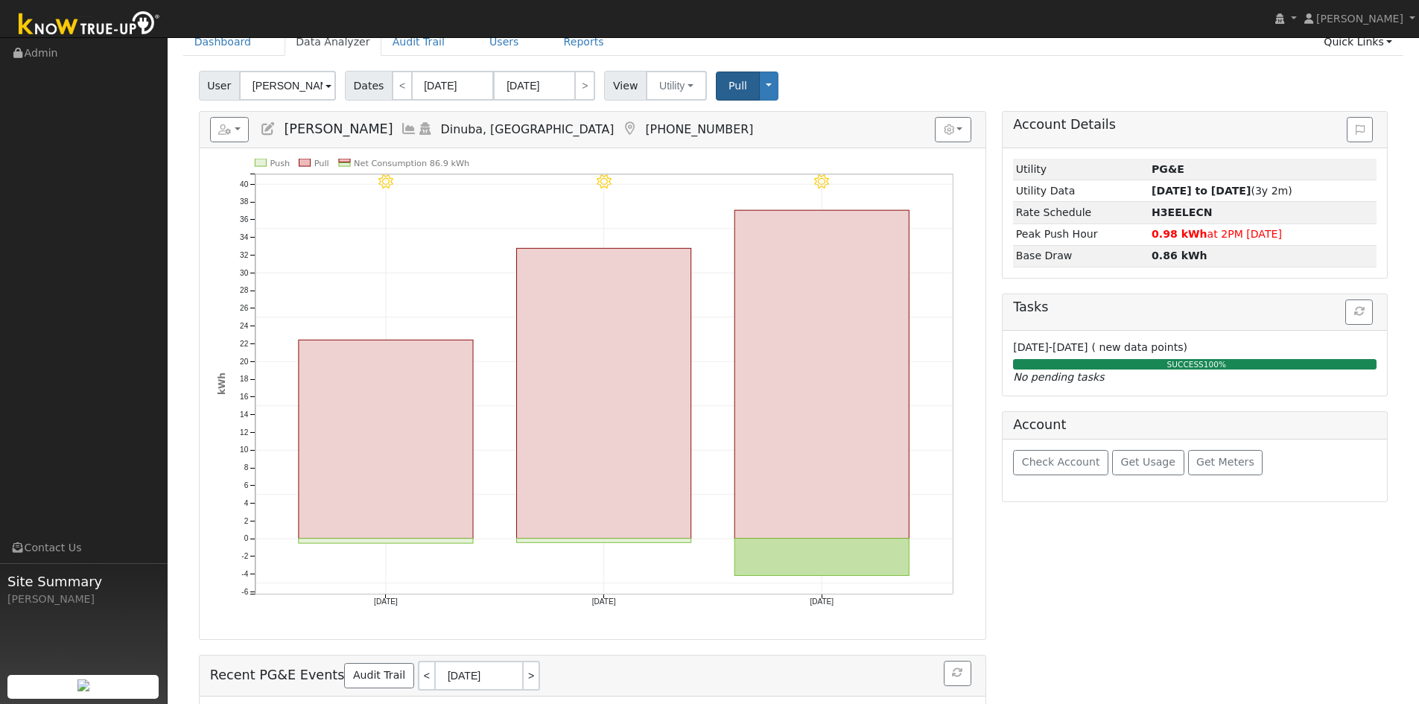
scroll to position [74, 0]
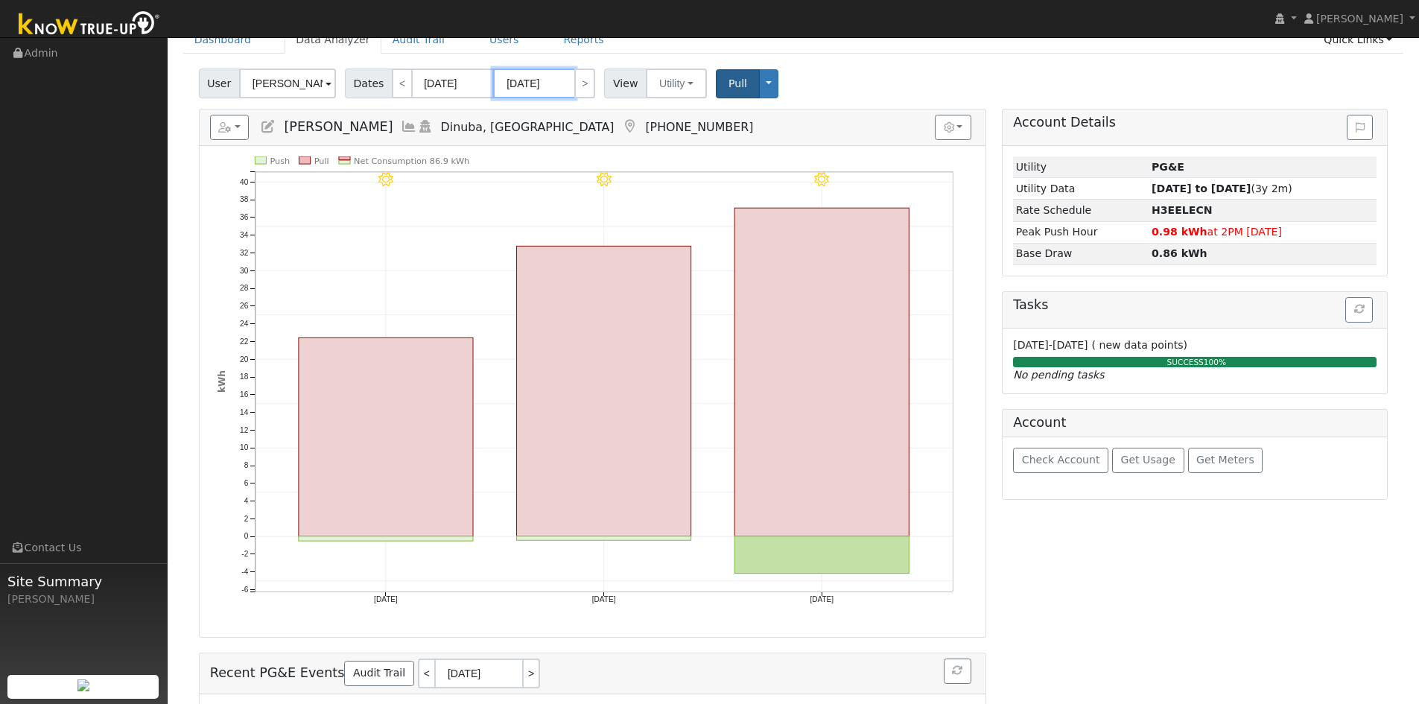
click at [527, 86] on input "08/25/2025" at bounding box center [534, 84] width 82 height 30
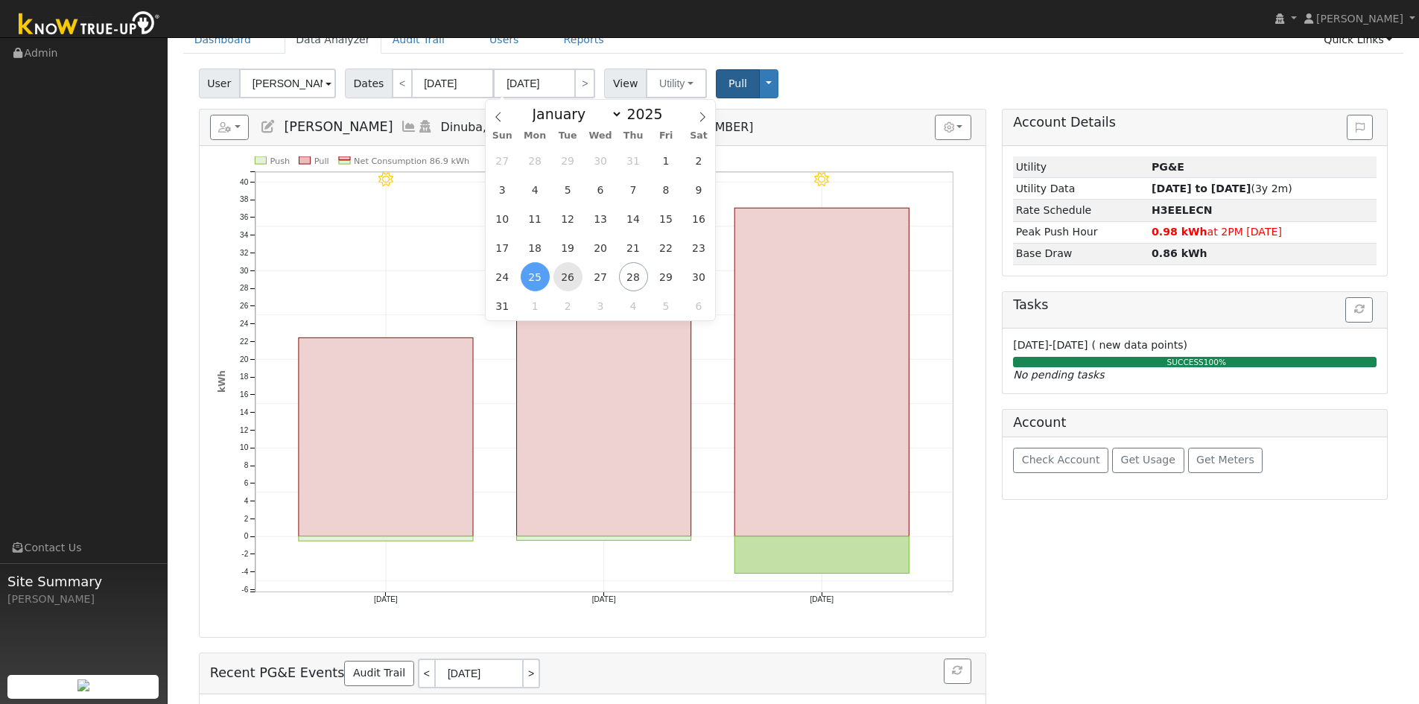
click at [562, 279] on span "26" at bounding box center [567, 276] width 29 height 29
type input "08/26/2025"
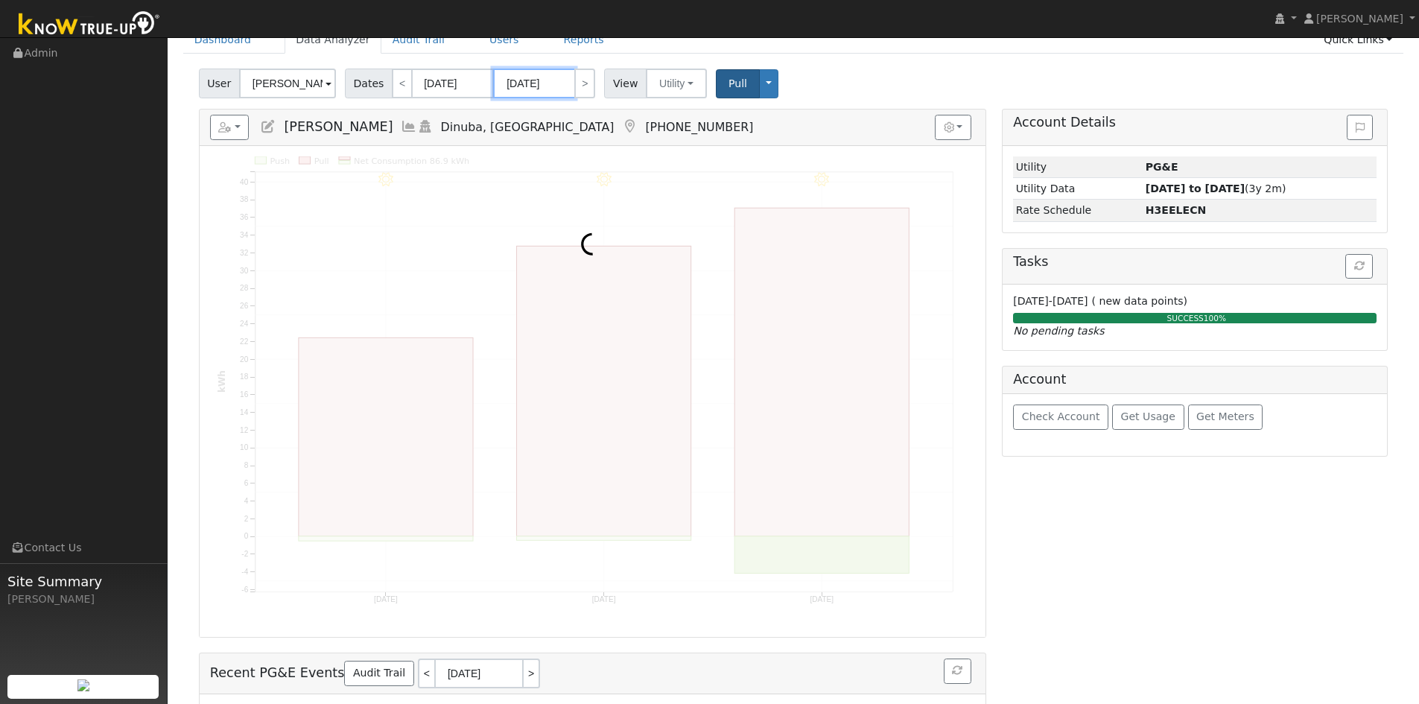
scroll to position [0, 0]
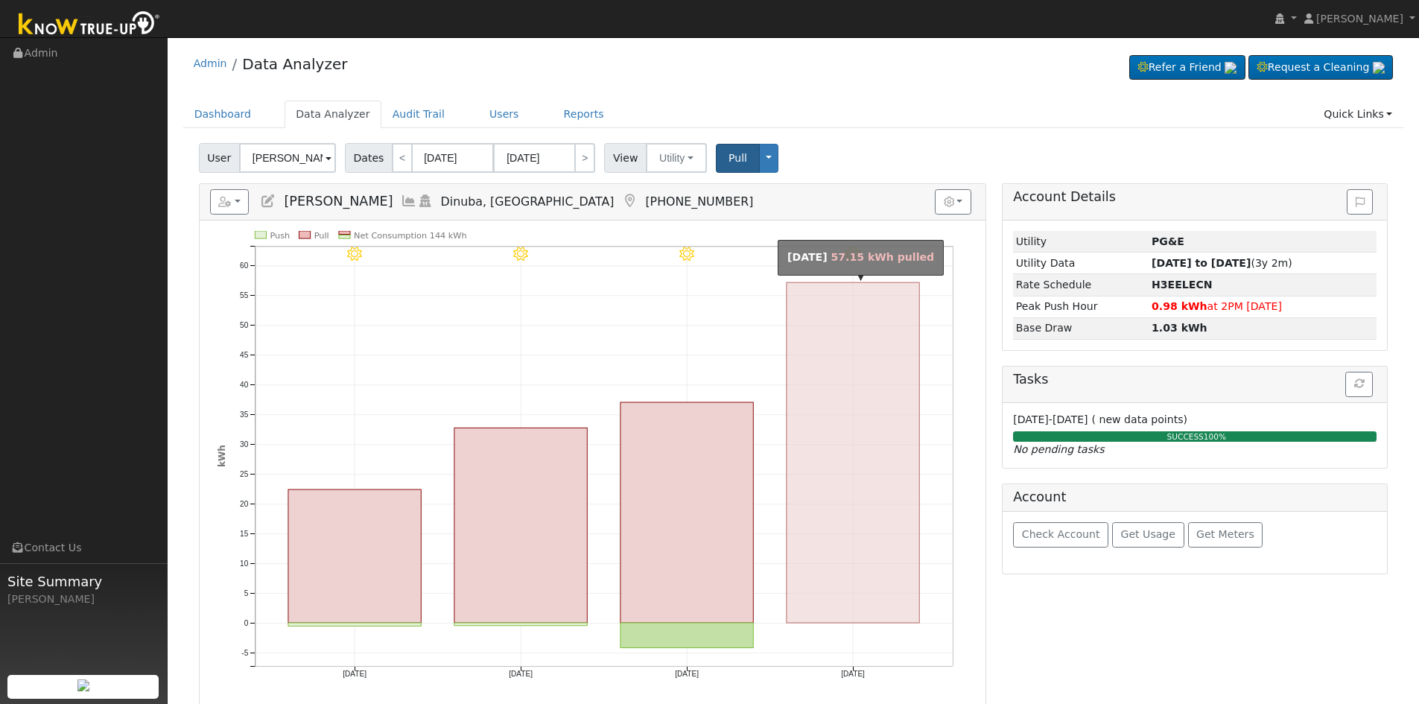
click at [822, 617] on rect "onclick=""" at bounding box center [853, 452] width 133 height 340
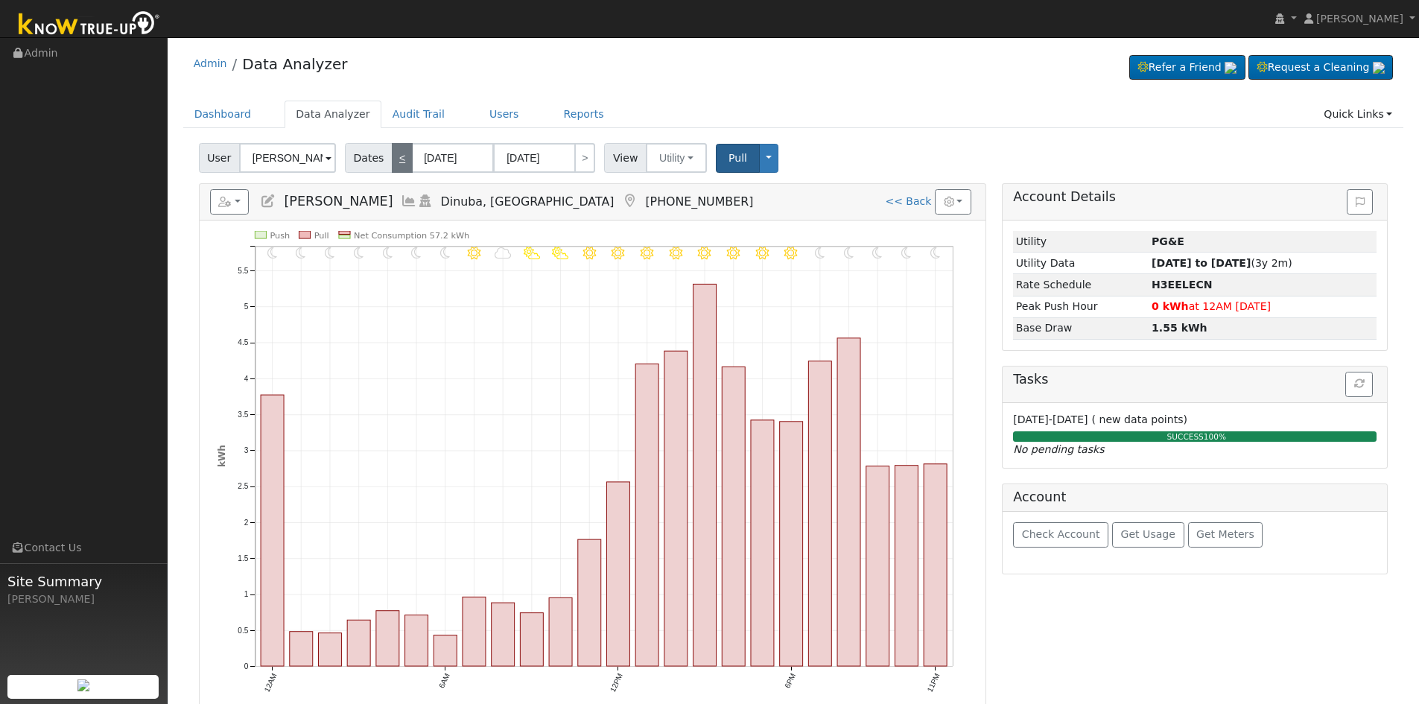
click at [392, 162] on link "<" at bounding box center [402, 158] width 21 height 30
type input "08/25/2025"
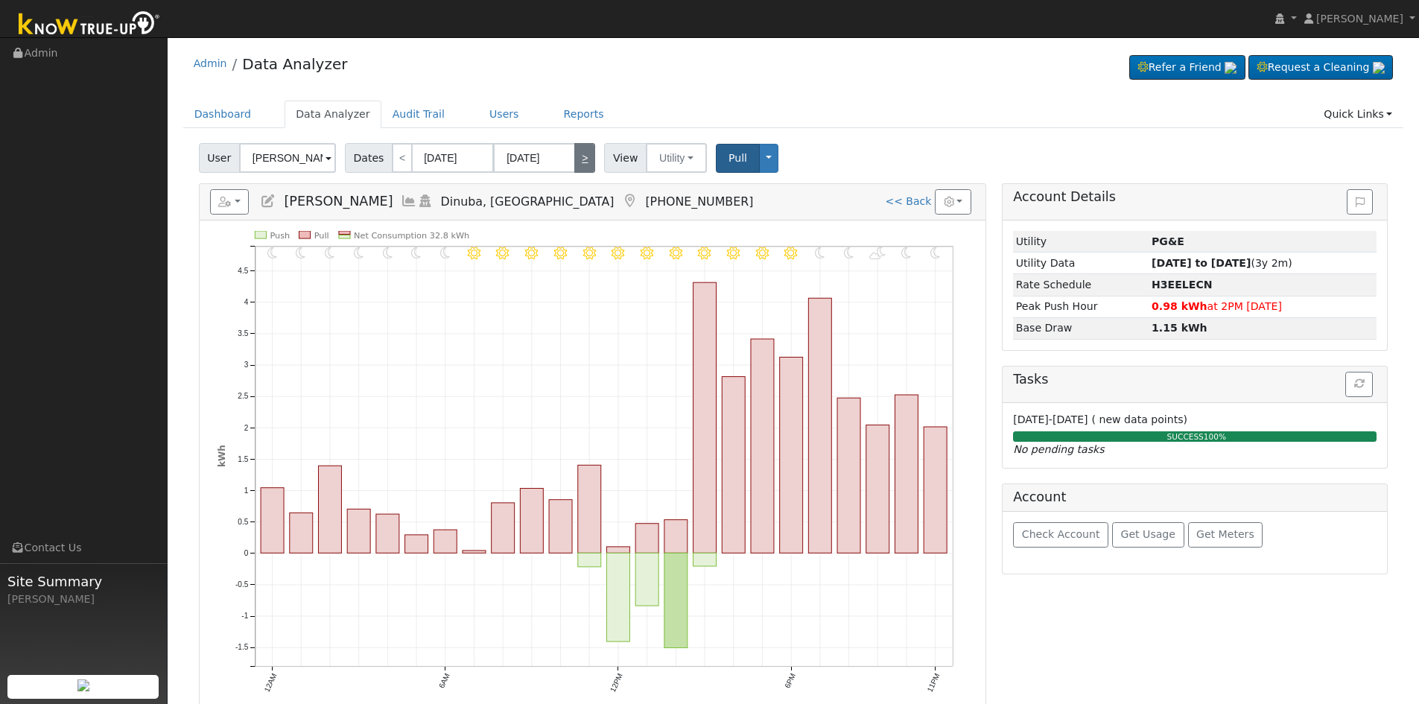
click at [579, 156] on link ">" at bounding box center [584, 158] width 21 height 30
type input "08/26/2025"
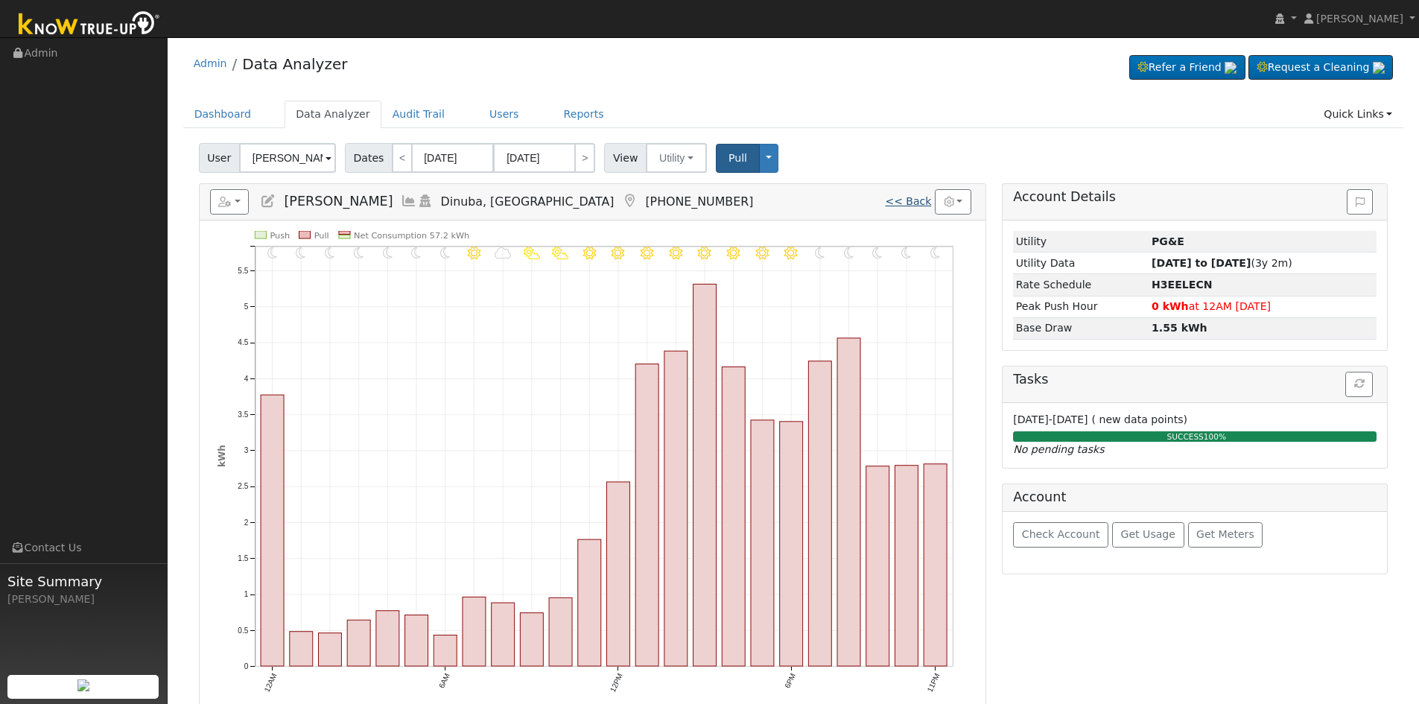
click at [911, 199] on link "<< Back" at bounding box center [908, 201] width 46 height 12
type input "08/23/2025"
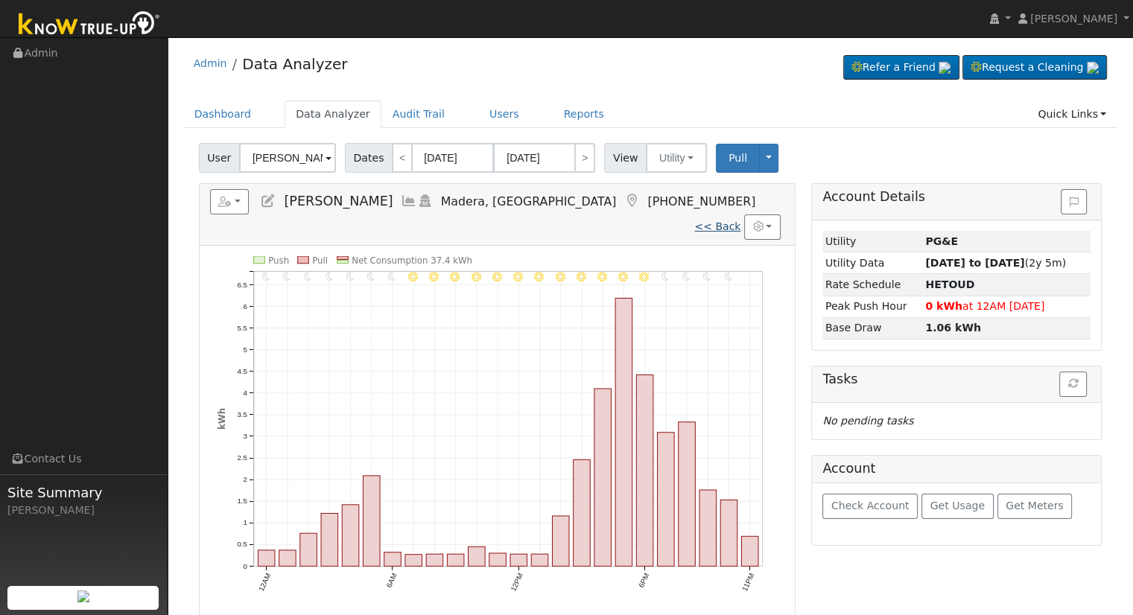
click at [722, 220] on link "<< Back" at bounding box center [717, 226] width 46 height 12
type input "[DATE]"
